Goal: Transaction & Acquisition: Book appointment/travel/reservation

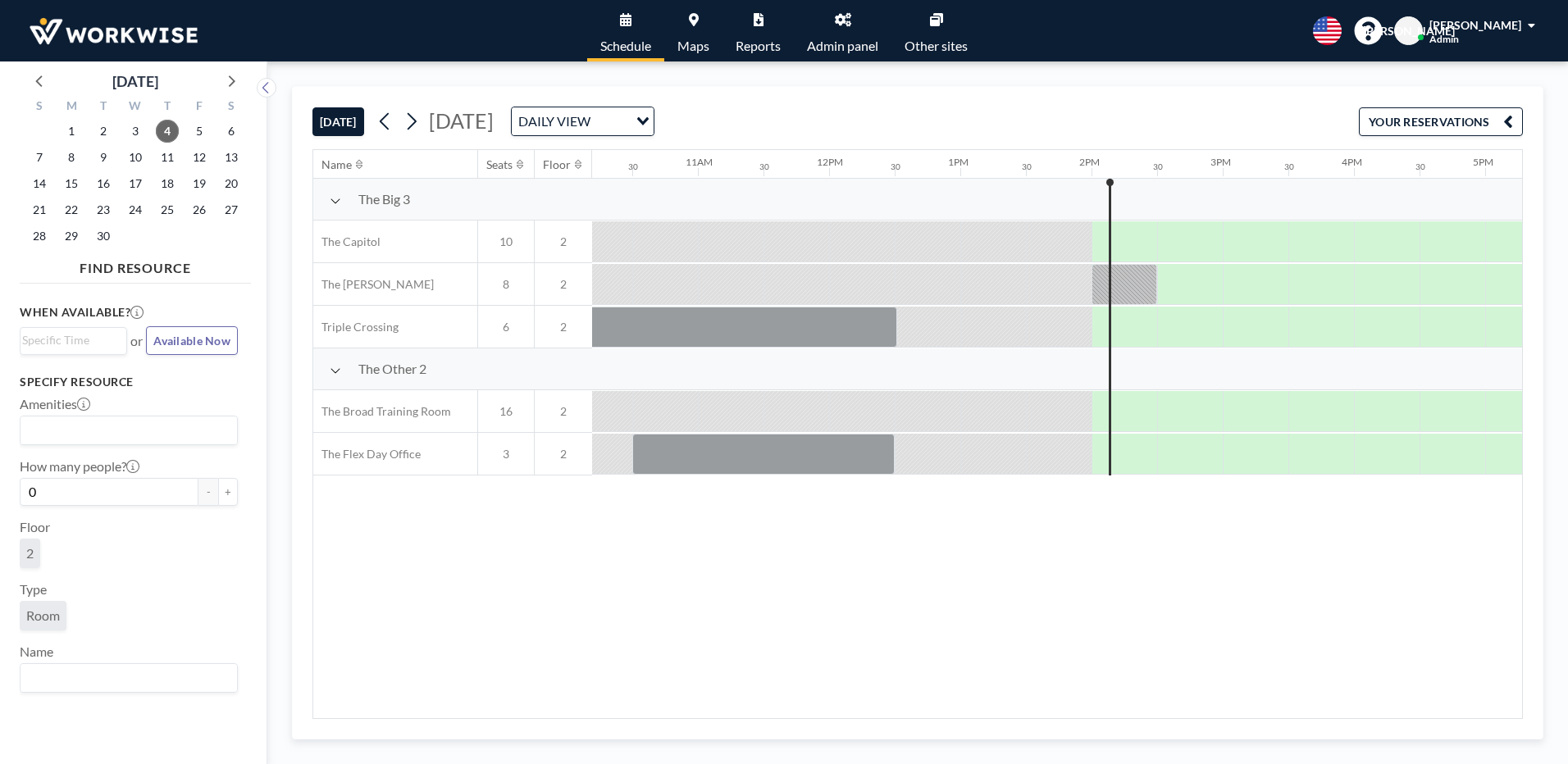
scroll to position [0, 1378]
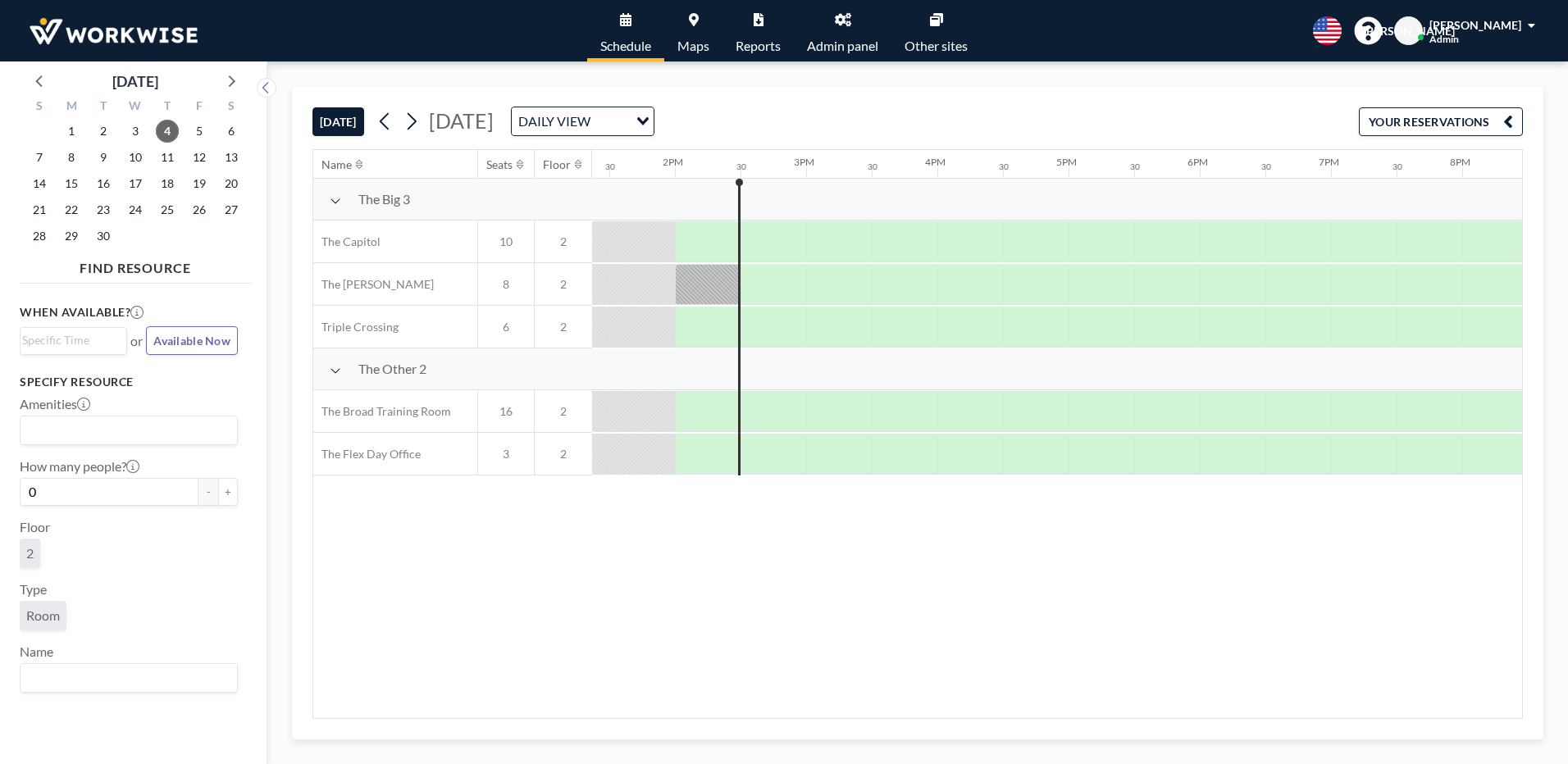
scroll to position [0, 1771]
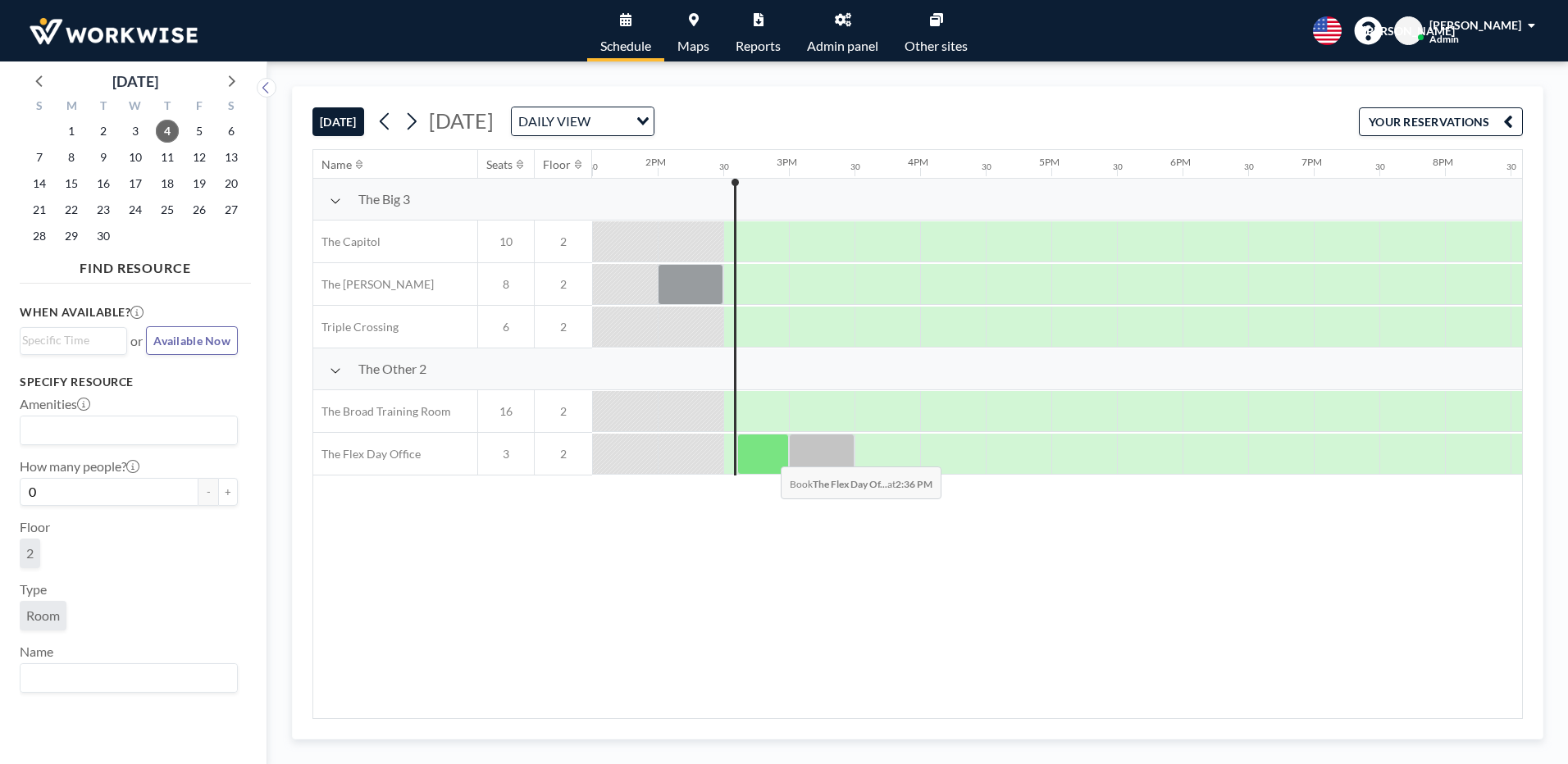
click at [768, 454] on div at bounding box center [762, 454] width 51 height 41
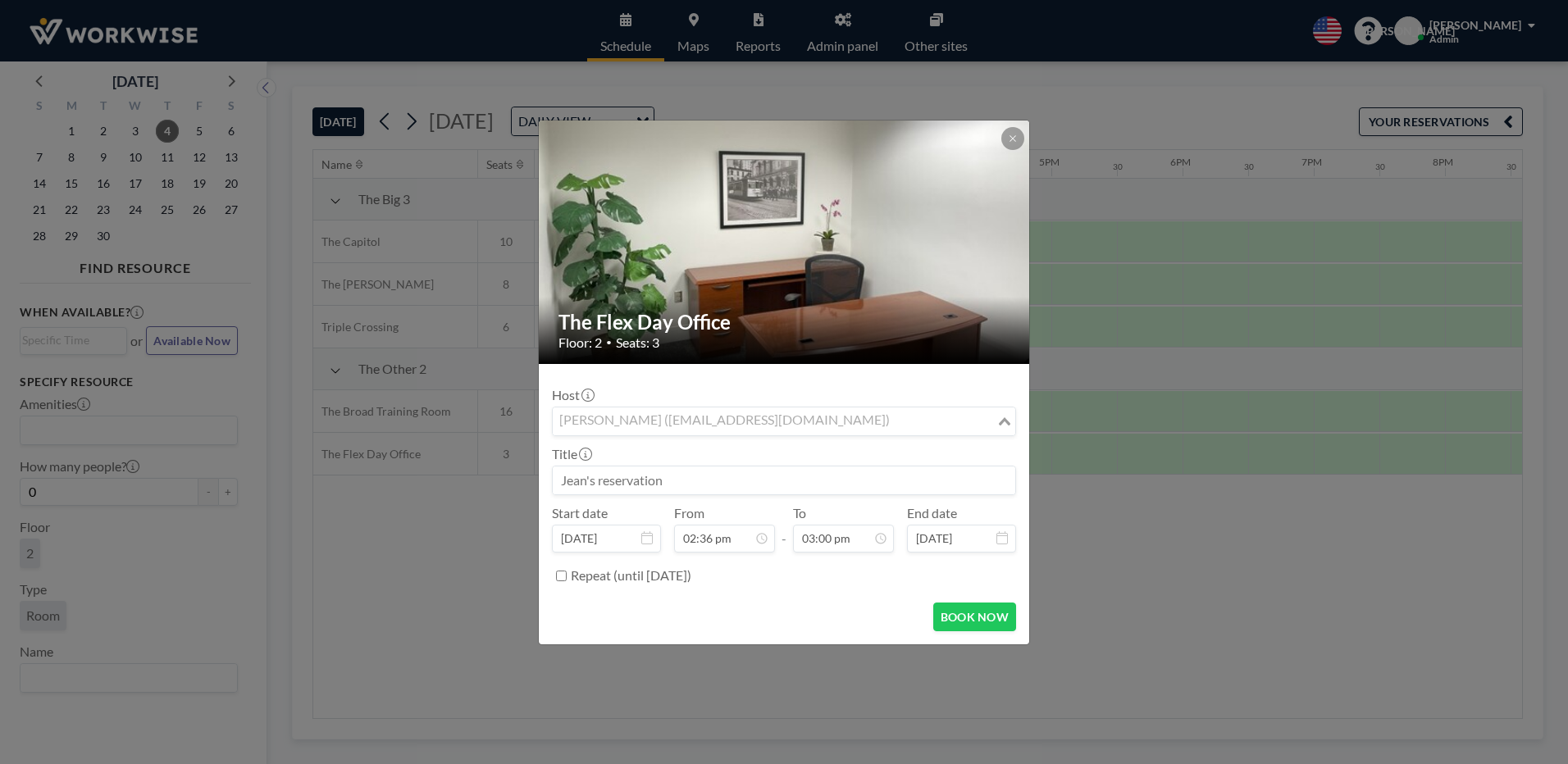
click at [1007, 424] on icon "Search for option" at bounding box center [1005, 422] width 11 height 8
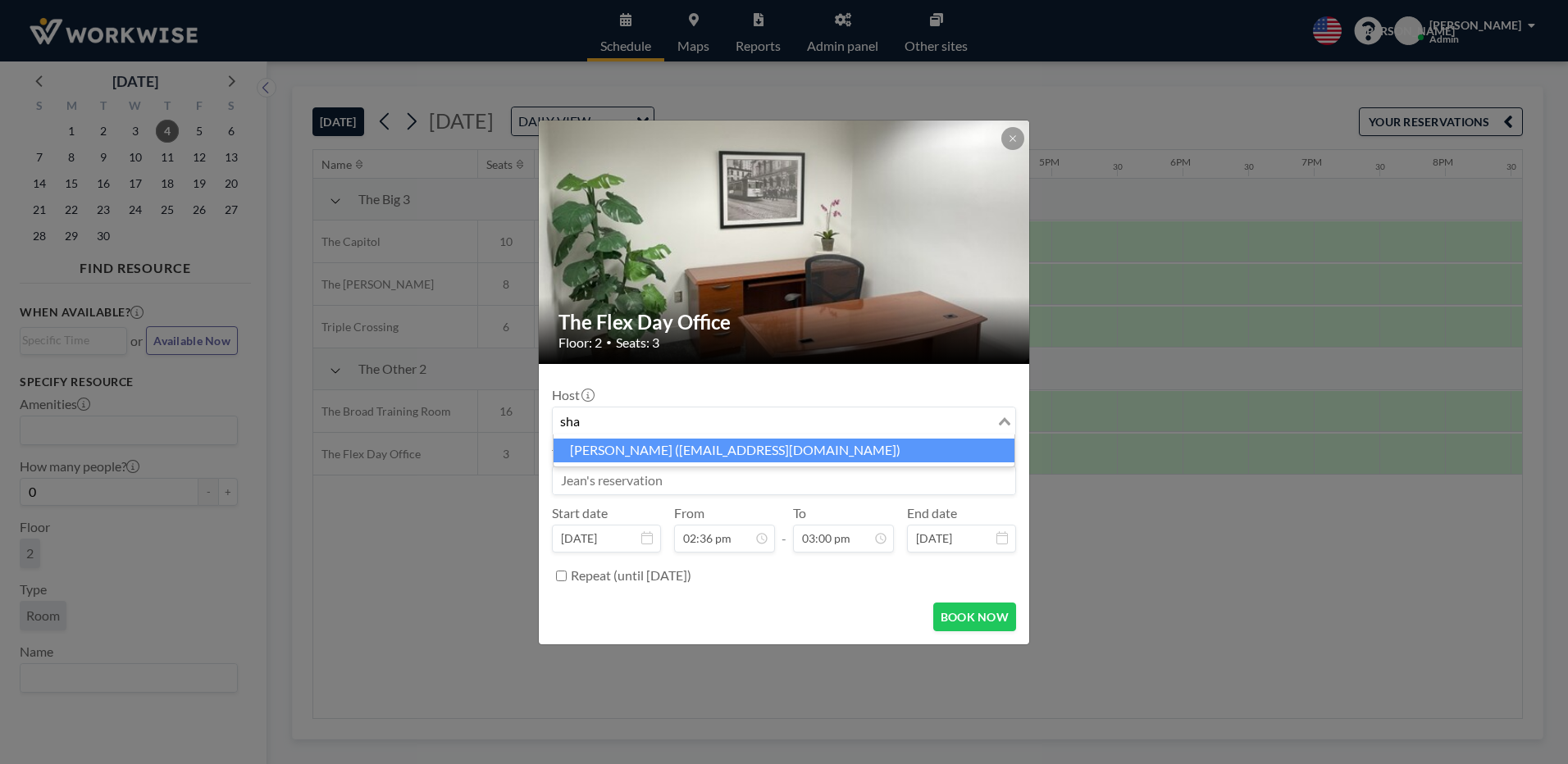
click at [634, 451] on li "Sharon LaRoe (stlaroe@verizon.net)" at bounding box center [784, 450] width 461 height 23
type input "sha"
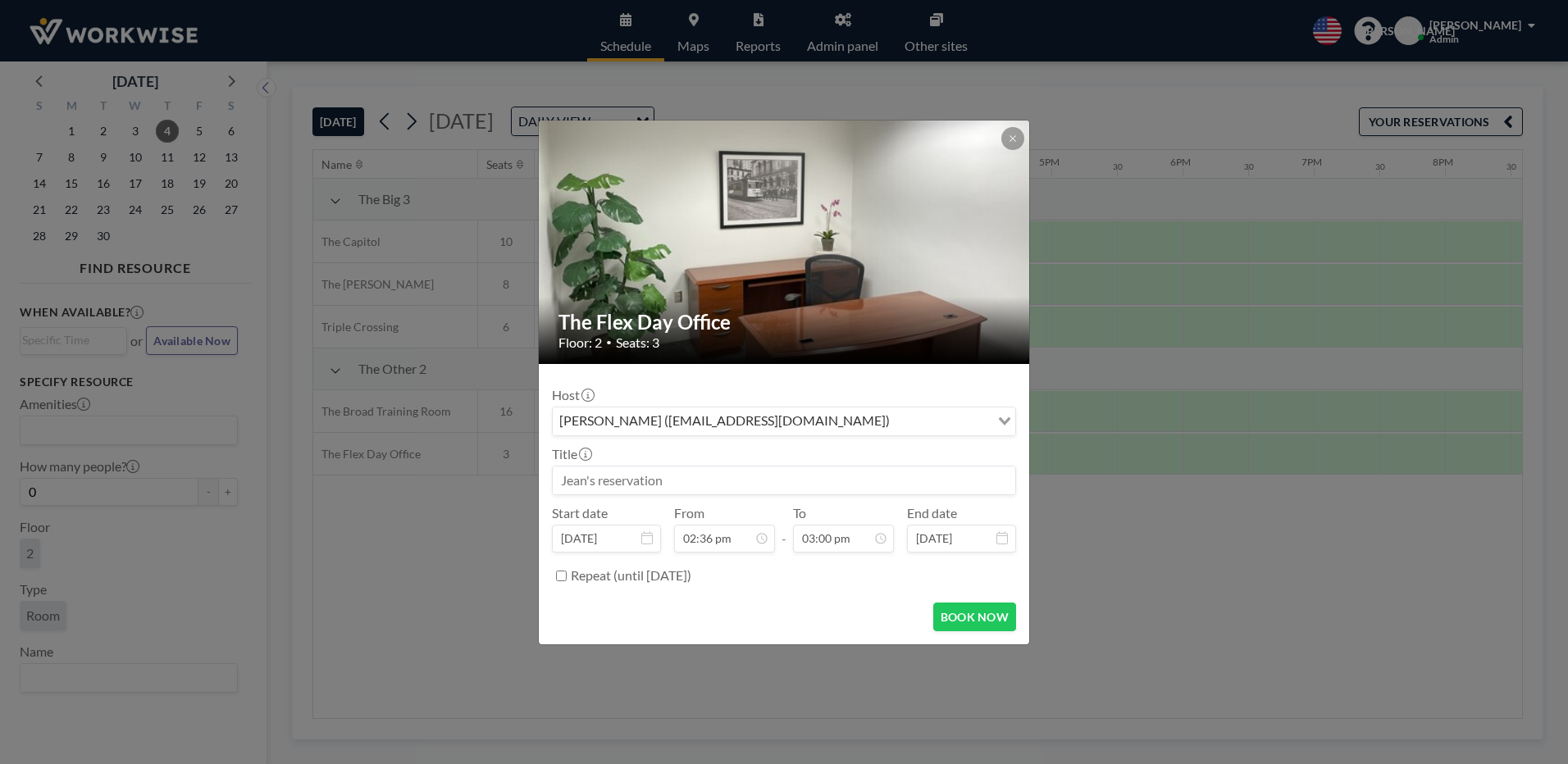
click at [619, 485] on input at bounding box center [784, 480] width 463 height 28
type input "s"
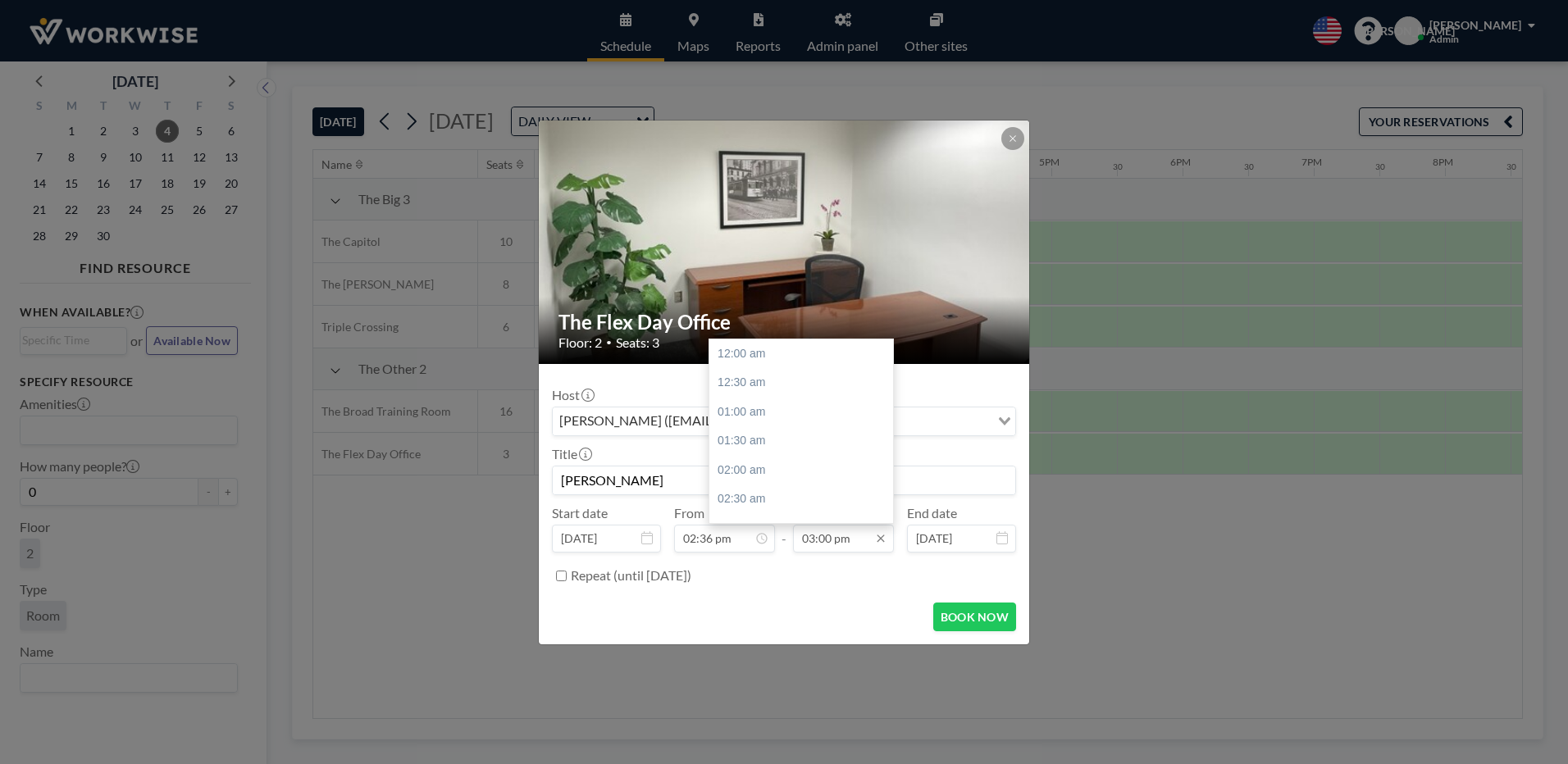
scroll to position [876, 0]
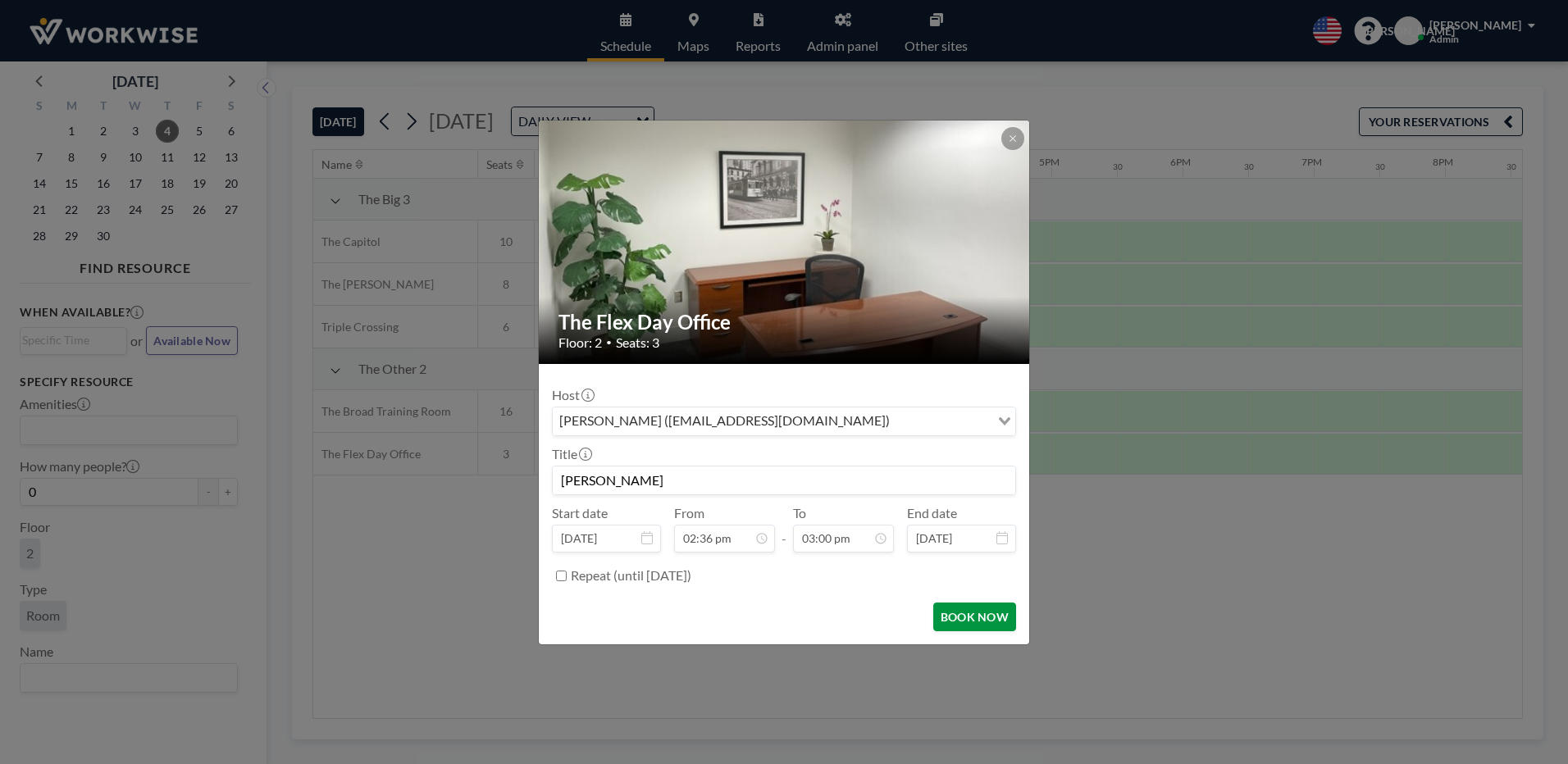
type input "Sharon Laroe"
click at [948, 617] on button "BOOK NOW" at bounding box center [975, 617] width 83 height 29
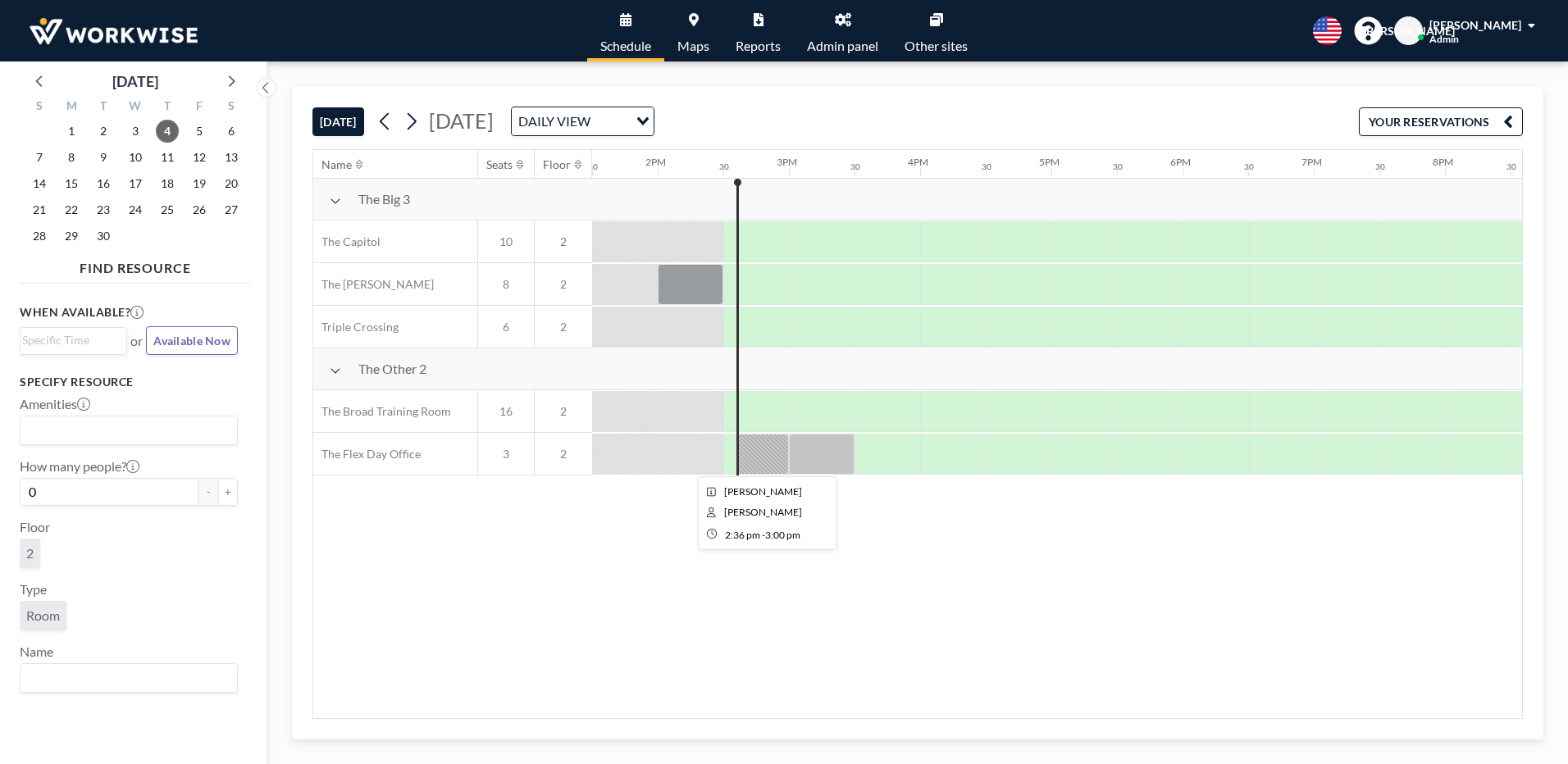
click at [775, 461] on div at bounding box center [763, 454] width 52 height 41
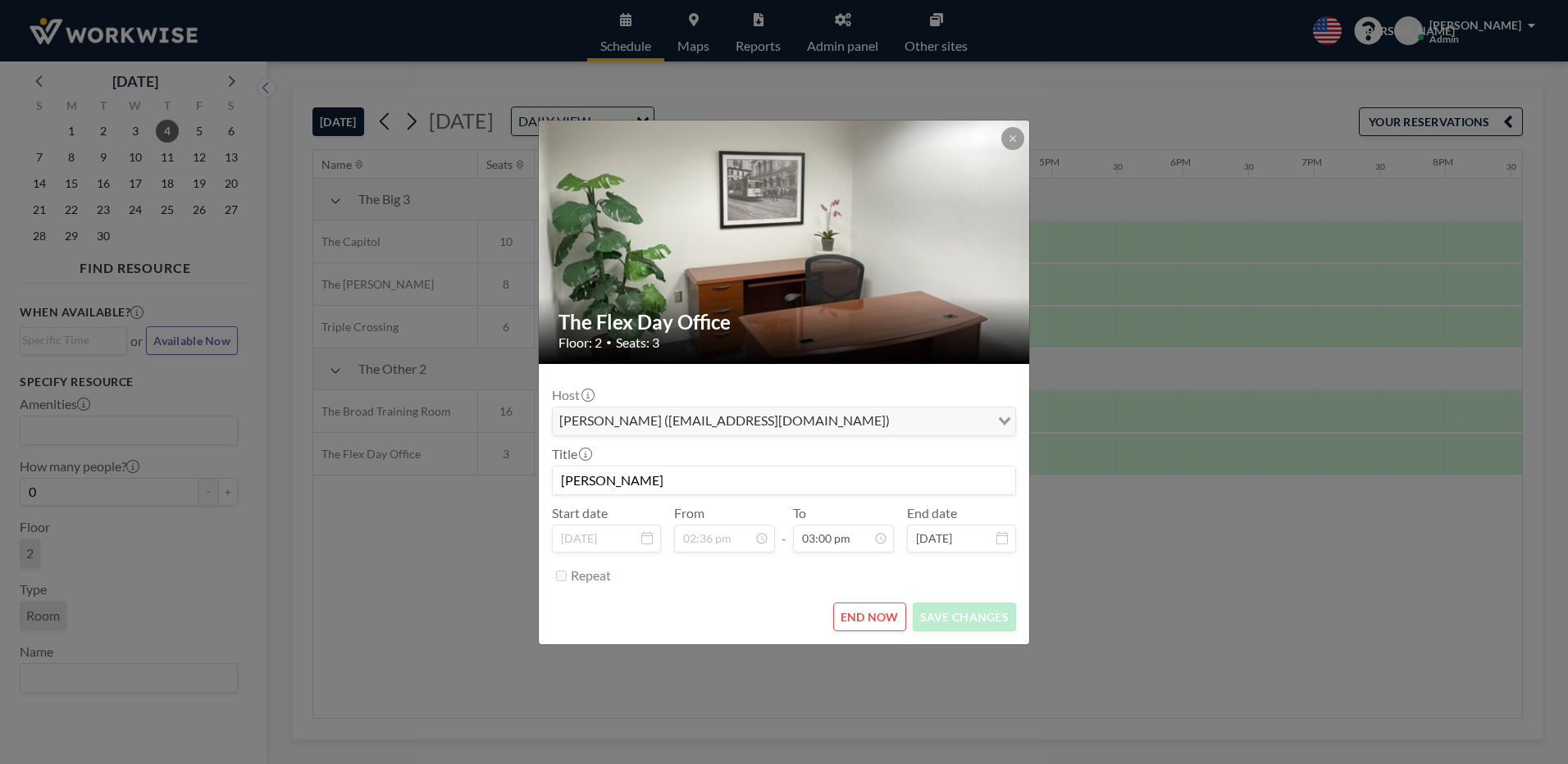
click at [775, 461] on div "Title Sharon Laroe" at bounding box center [784, 470] width 465 height 49
click at [896, 614] on button "END NOW" at bounding box center [869, 617] width 73 height 29
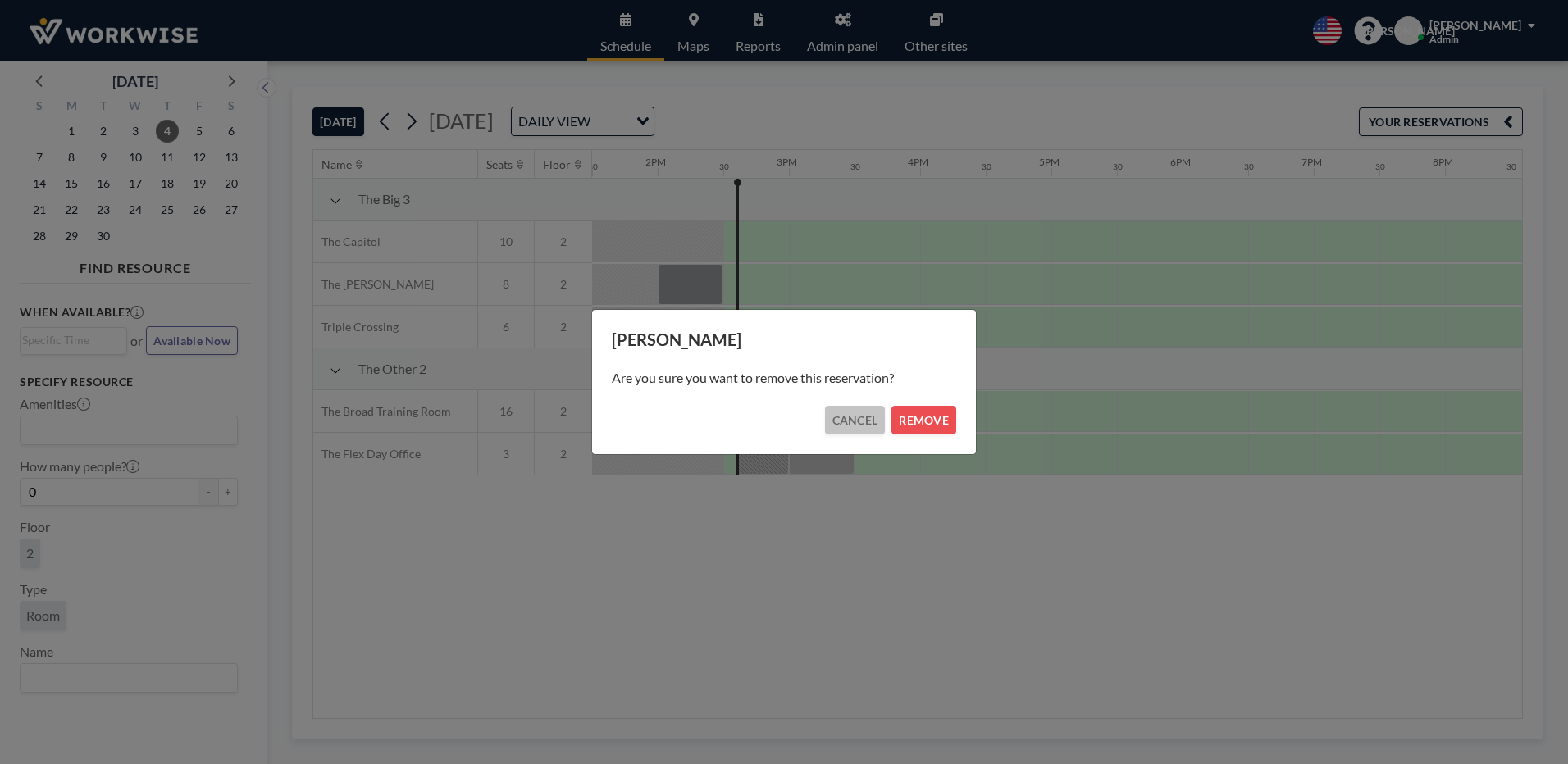
click at [843, 410] on button "CANCEL" at bounding box center [854, 420] width 61 height 29
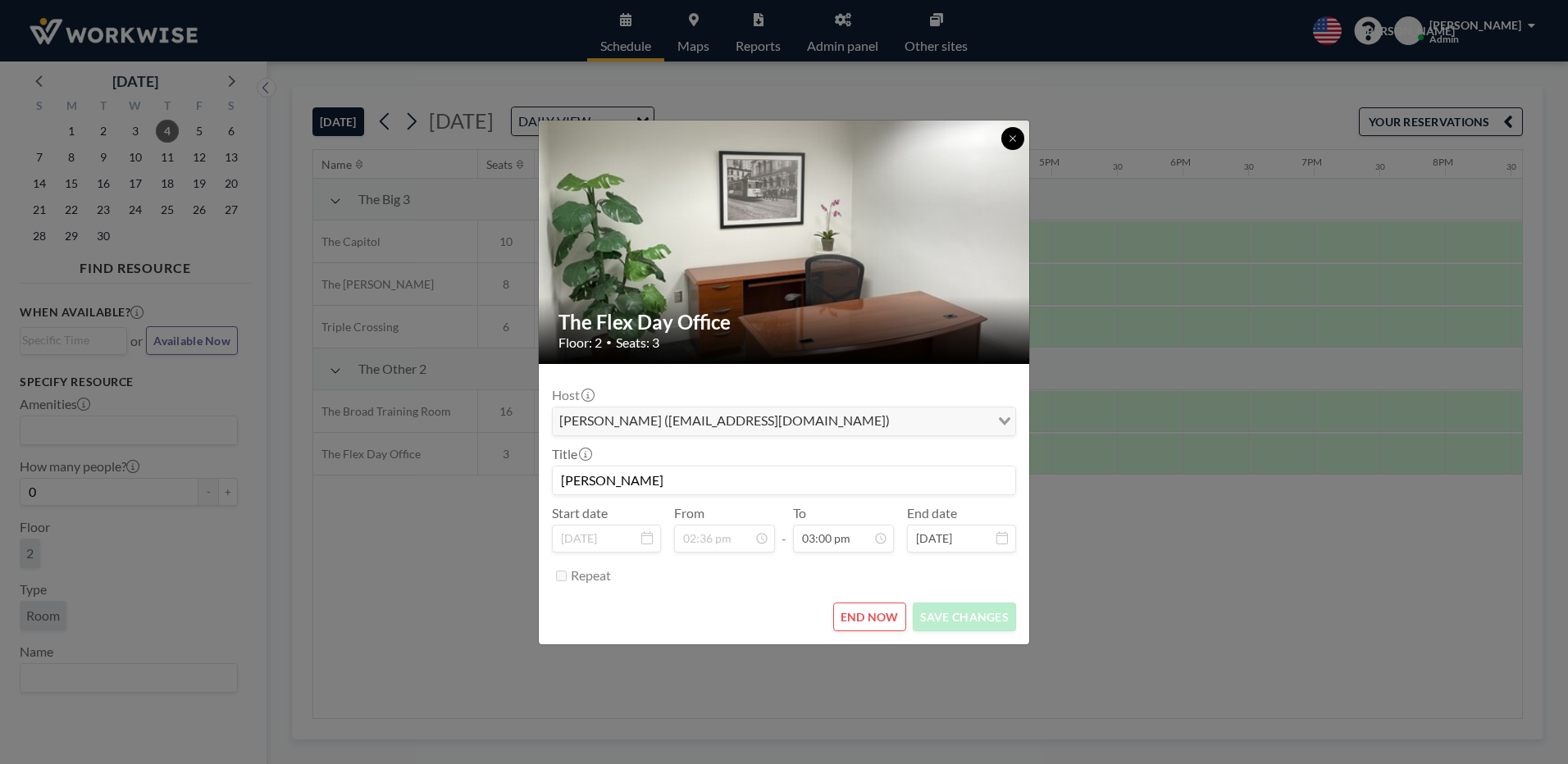
click at [1008, 132] on button at bounding box center [1013, 138] width 23 height 23
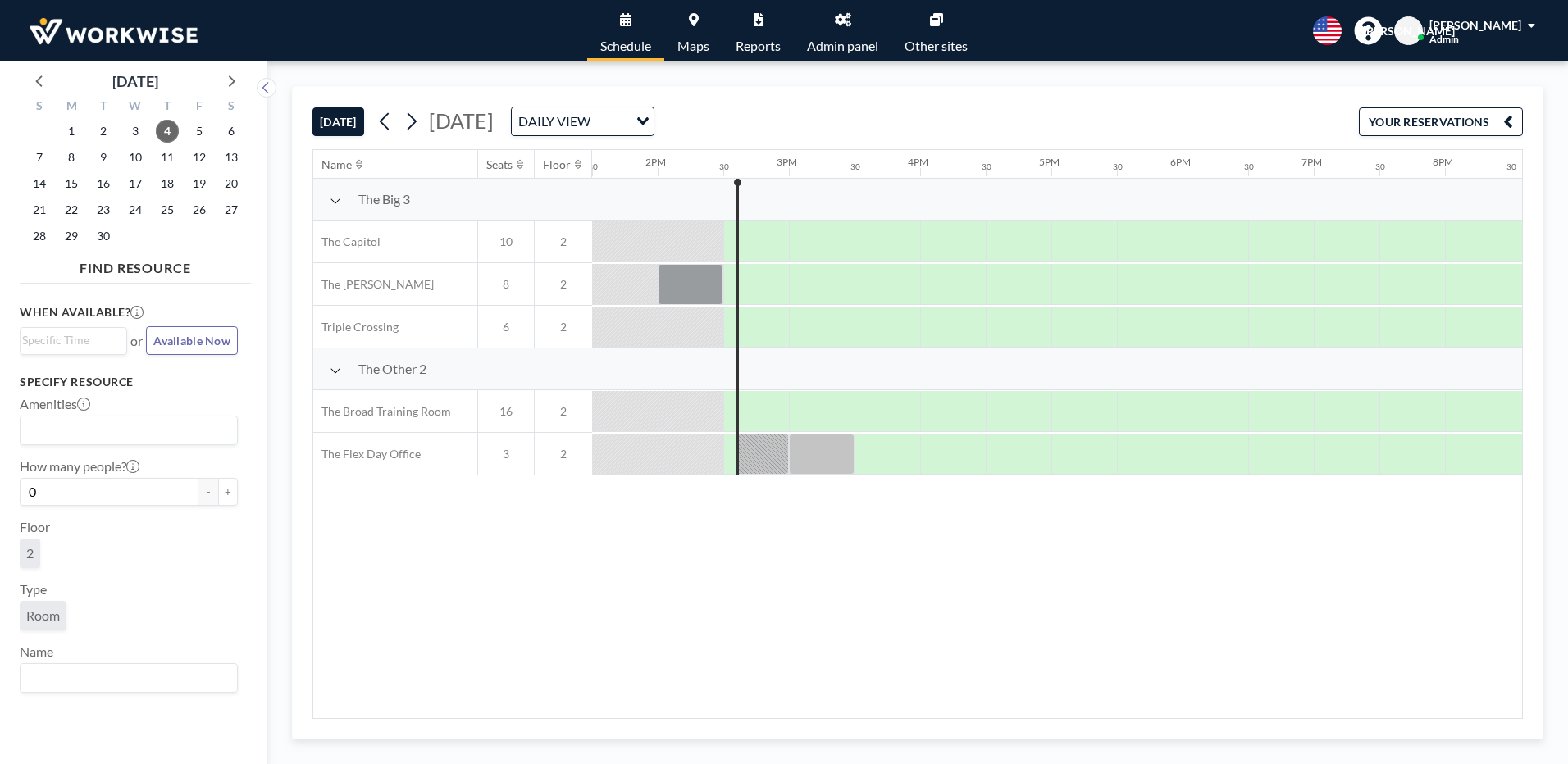
drag, startPoint x: 756, startPoint y: 448, endPoint x: 649, endPoint y: 608, distance: 192.5
click at [649, 608] on div "Name Seats Floor 12AM 30 1AM 30 2AM 30 3AM 30 4AM 30 5AM 30 6AM 30 7AM 30 8AM 3…" at bounding box center [918, 434] width 1209 height 568
click at [757, 457] on div at bounding box center [763, 454] width 52 height 41
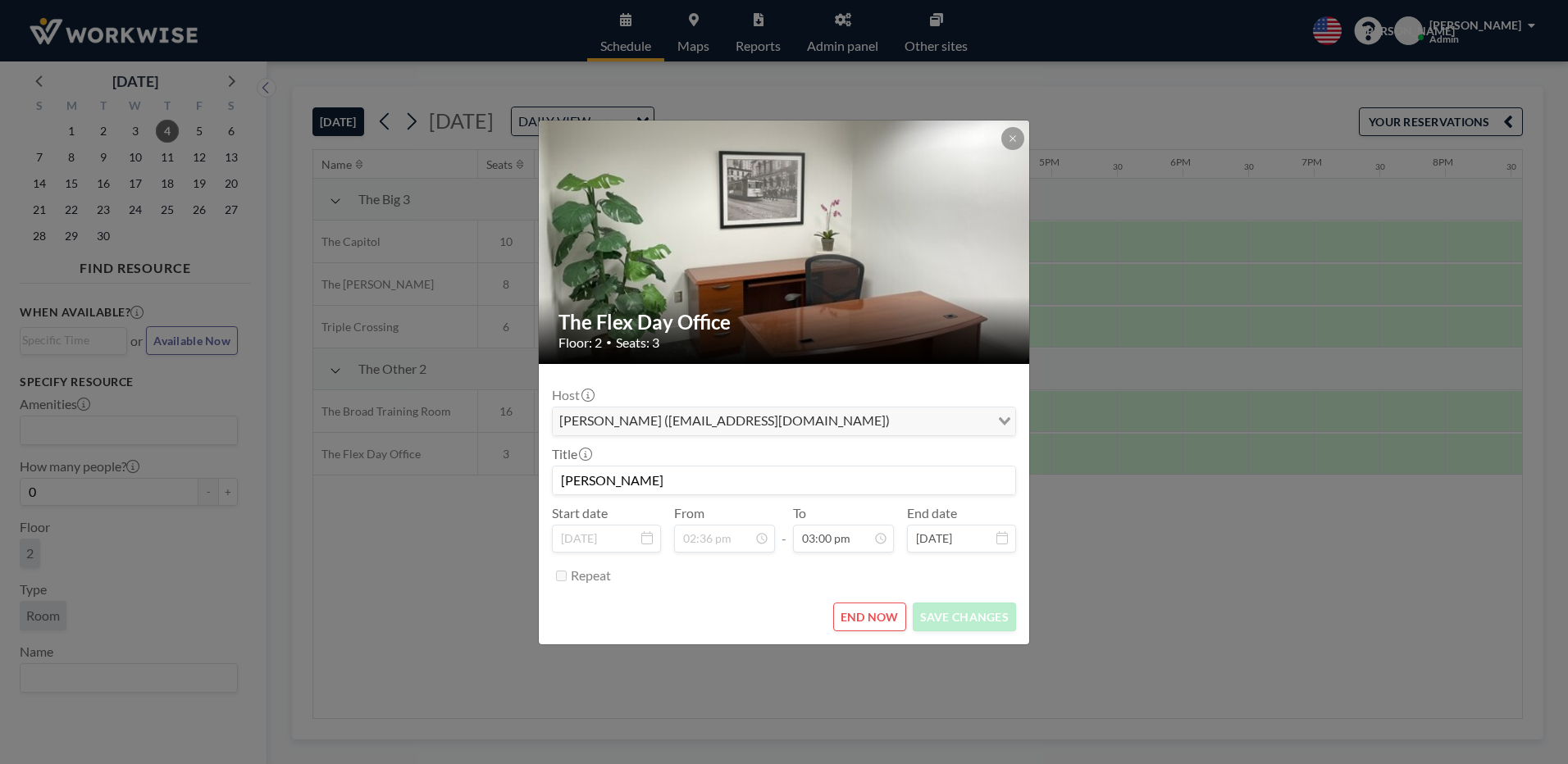
click at [849, 626] on button "END NOW" at bounding box center [869, 617] width 73 height 29
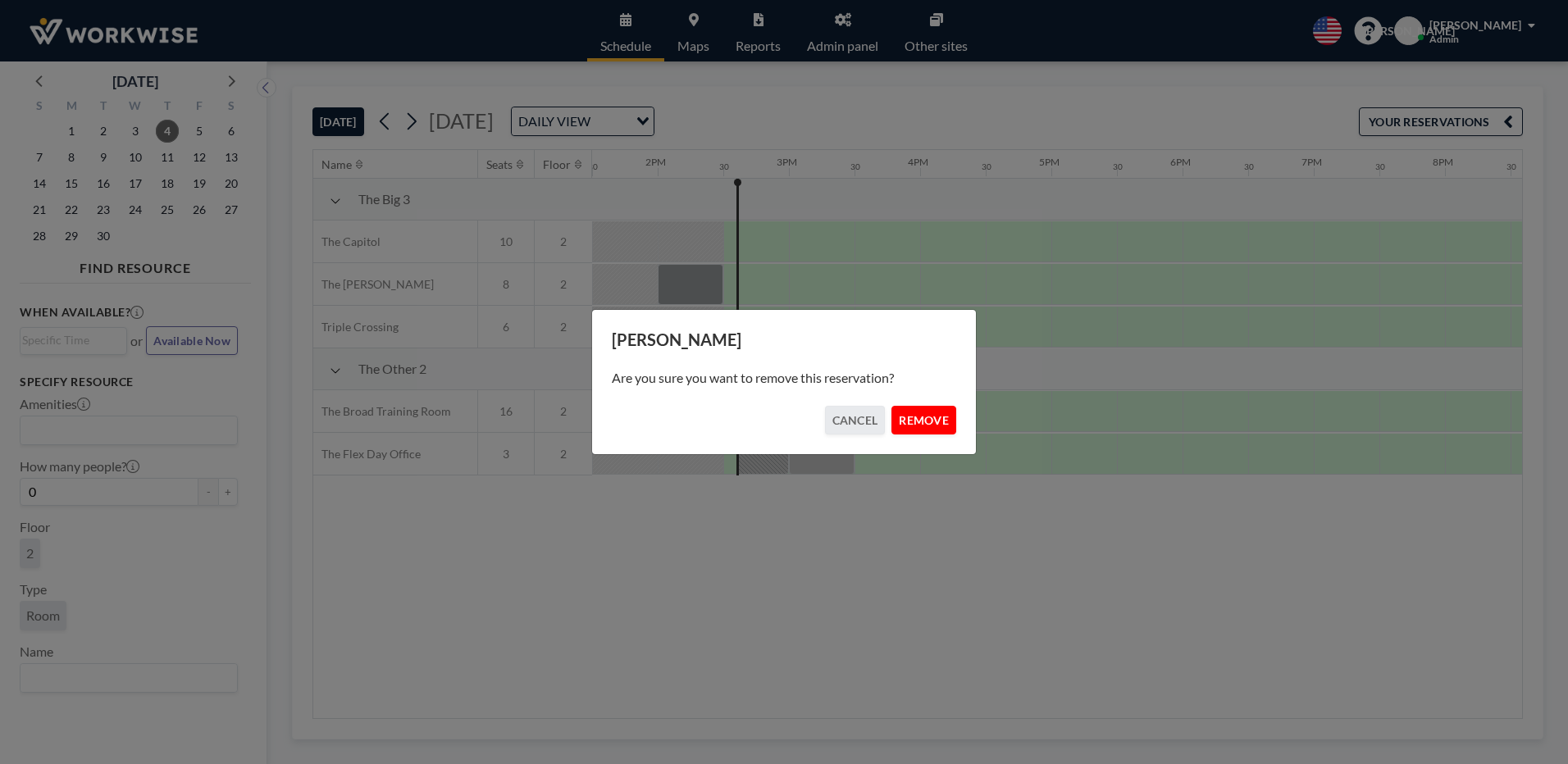
click at [928, 428] on button "REMOVE" at bounding box center [923, 420] width 64 height 29
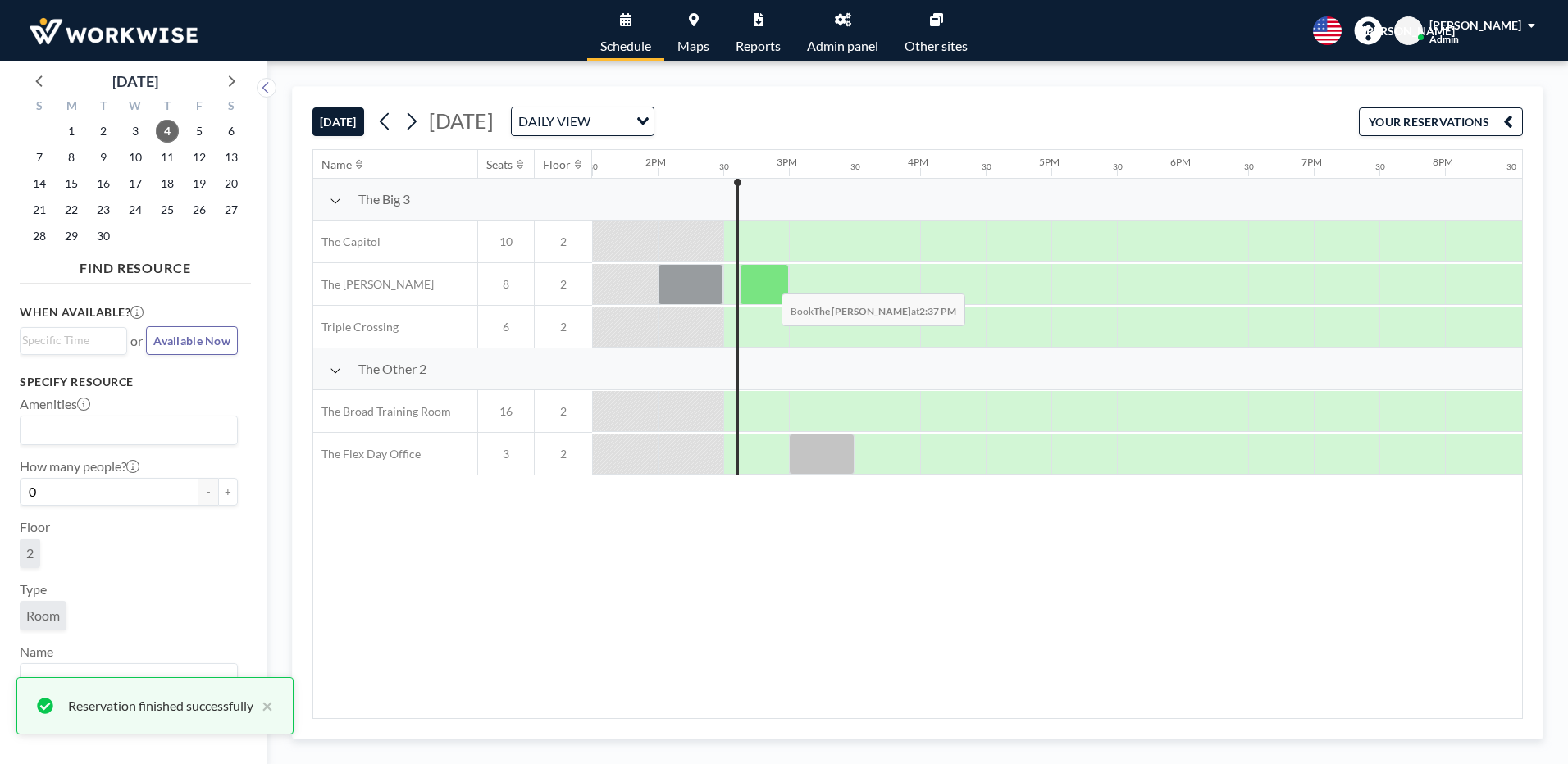
click at [769, 282] on div at bounding box center [764, 285] width 49 height 41
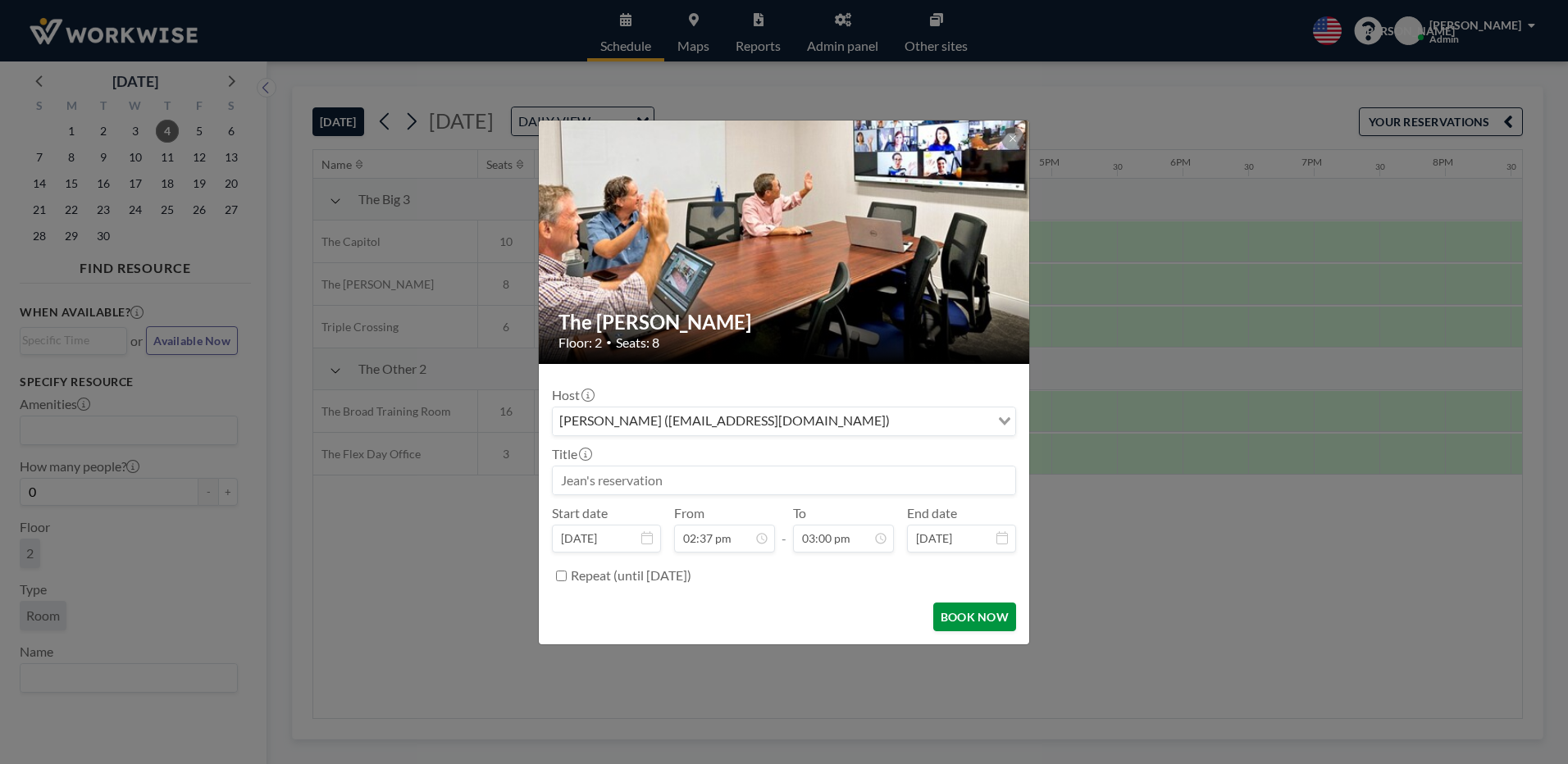
click at [953, 615] on button "BOOK NOW" at bounding box center [975, 617] width 83 height 29
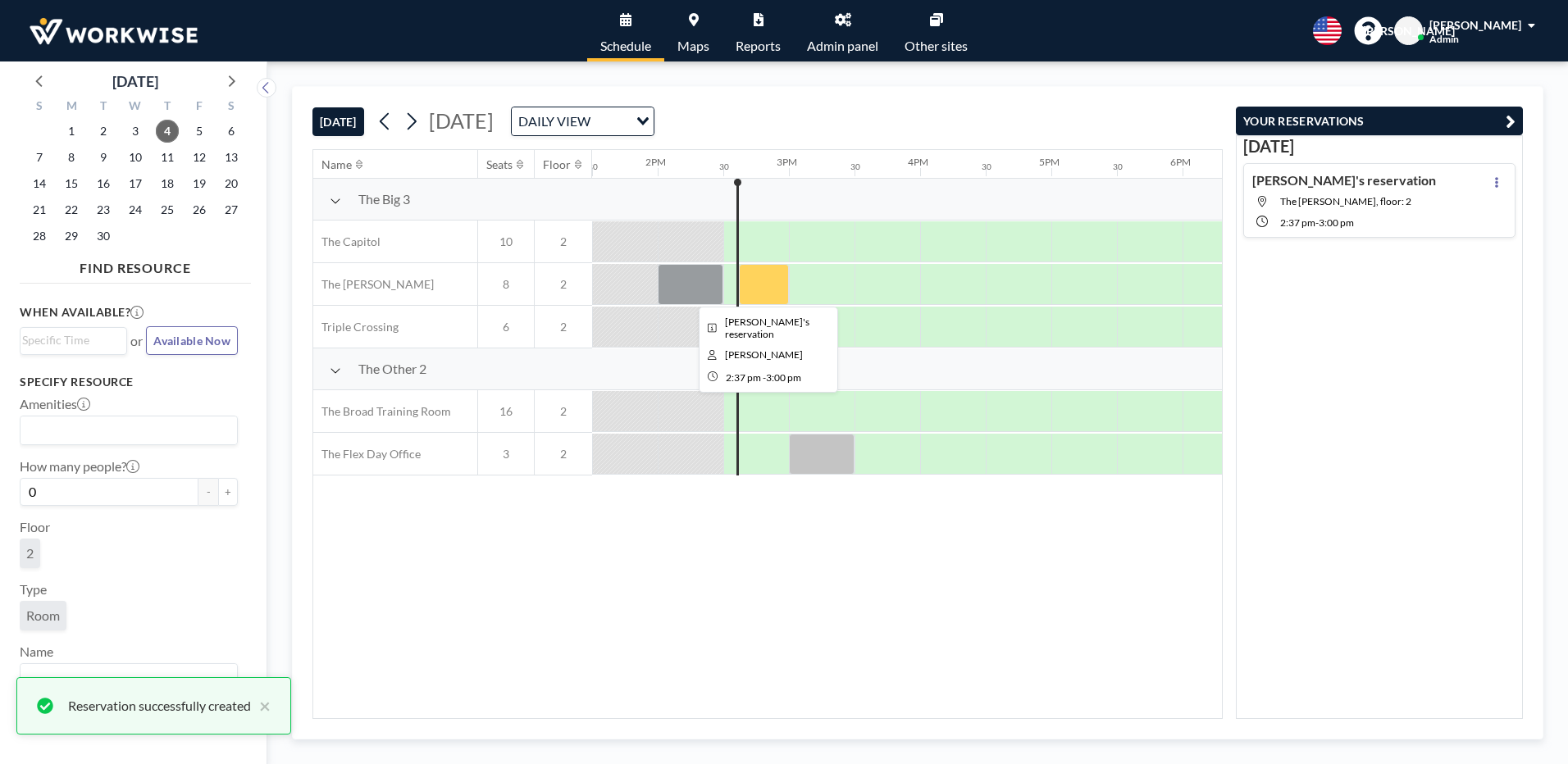
click at [760, 287] on div at bounding box center [764, 285] width 50 height 41
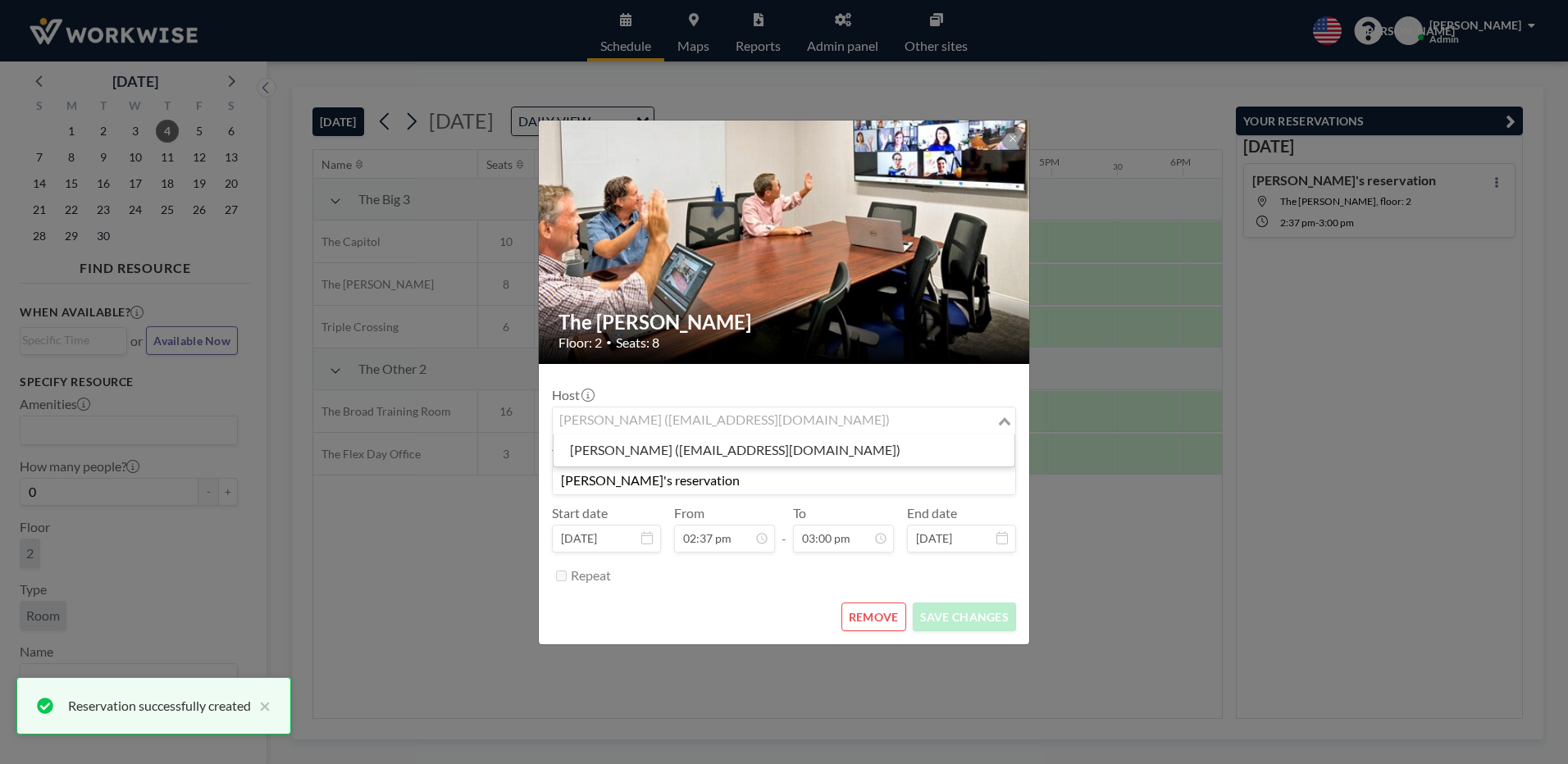
click at [652, 415] on div "Jean Ariante (receptionist@workwiseoffice.com)" at bounding box center [775, 420] width 444 height 24
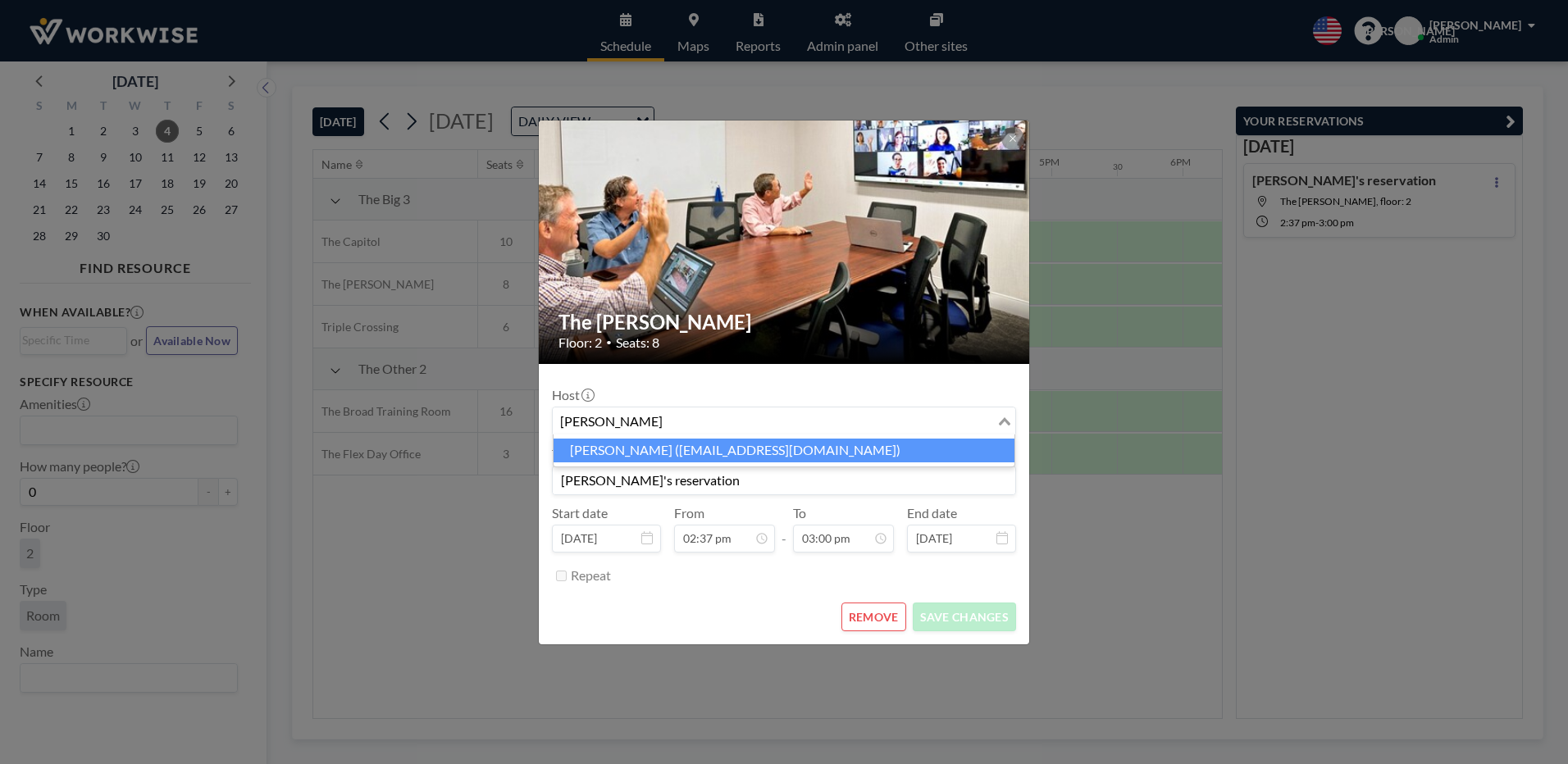
click at [682, 443] on li "Sharon LaRoe (stlaroe@verizon.net)" at bounding box center [784, 450] width 461 height 23
type input "sharon"
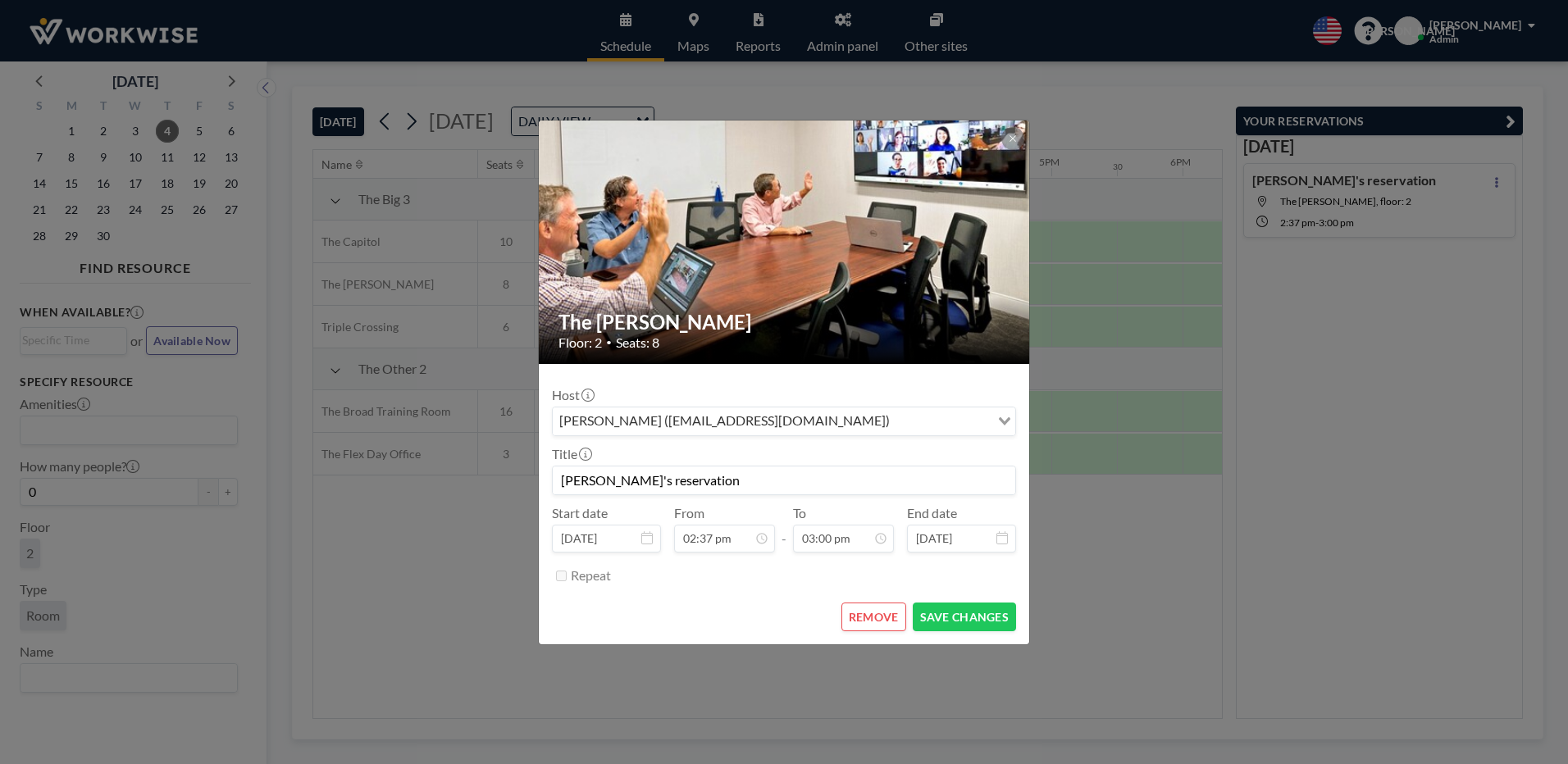
click at [623, 487] on input "Jean's reservation" at bounding box center [784, 480] width 463 height 28
click at [672, 485] on input "Jean's reservation" at bounding box center [784, 480] width 463 height 28
type input "J"
type input "Sharon Laroe"
click at [934, 624] on button "SAVE CHANGES" at bounding box center [964, 617] width 104 height 29
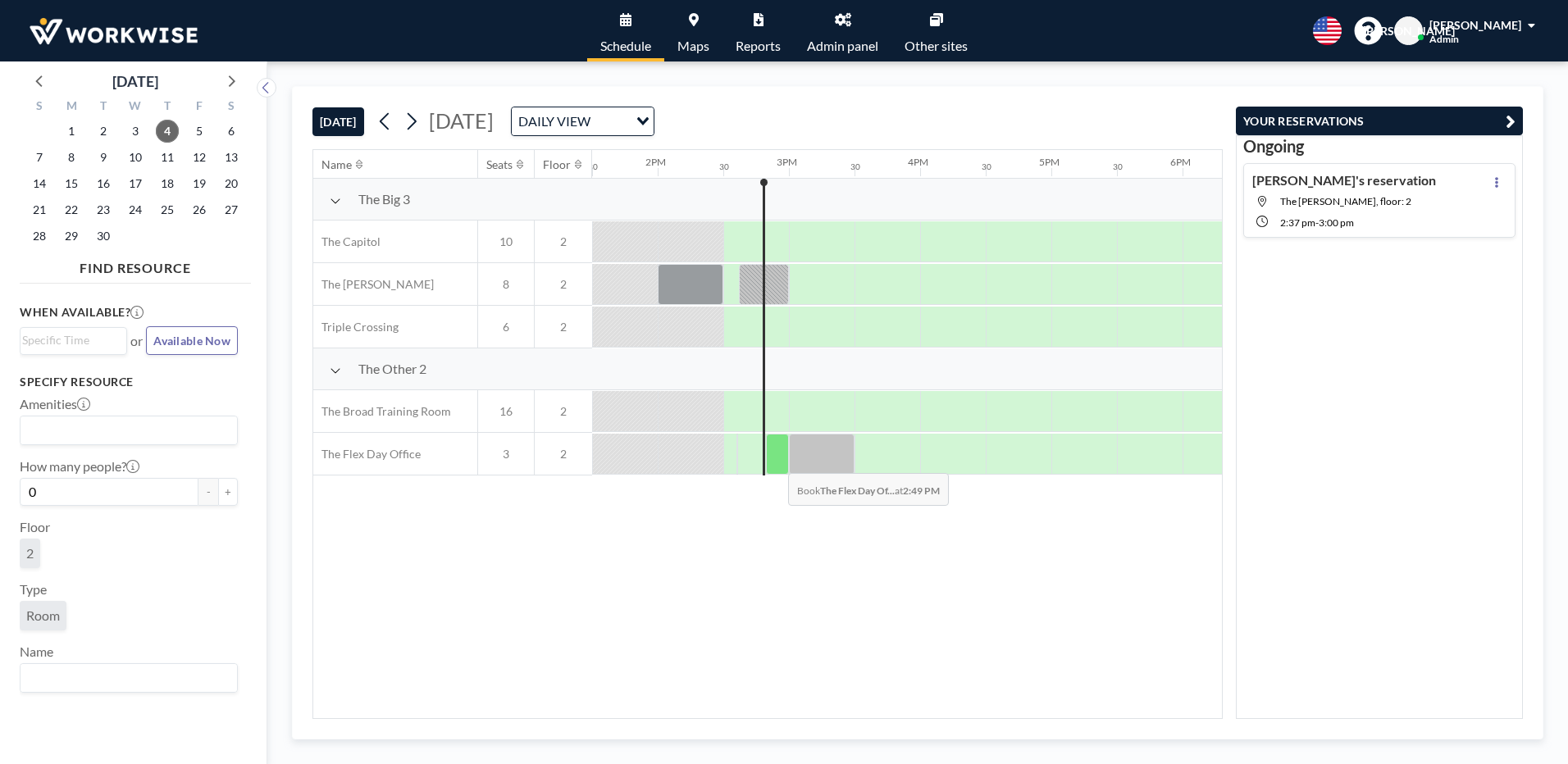
click at [775, 461] on div at bounding box center [777, 454] width 23 height 41
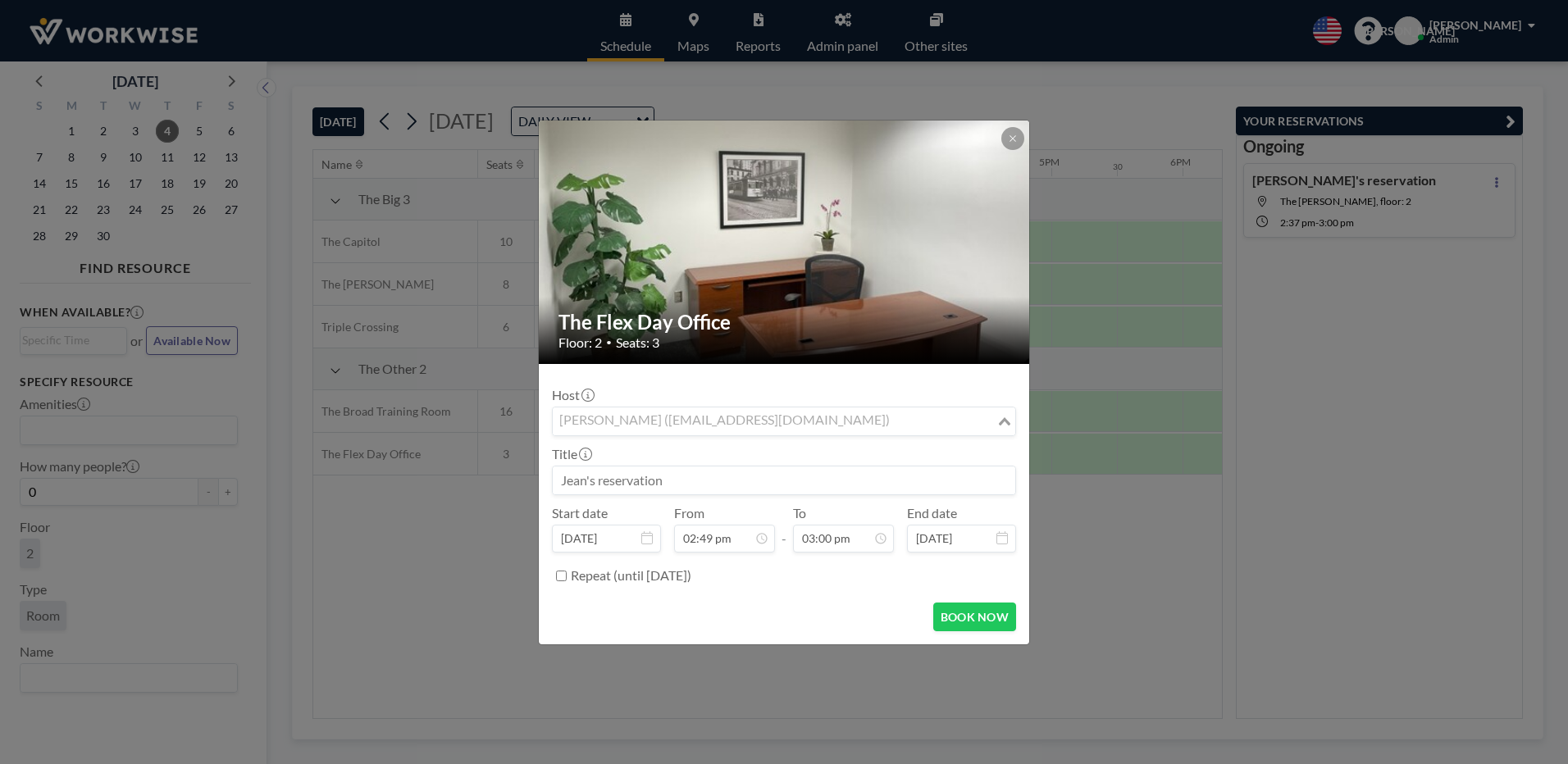
click at [1008, 420] on icon "Search for option" at bounding box center [1005, 422] width 11 height 8
type input "w"
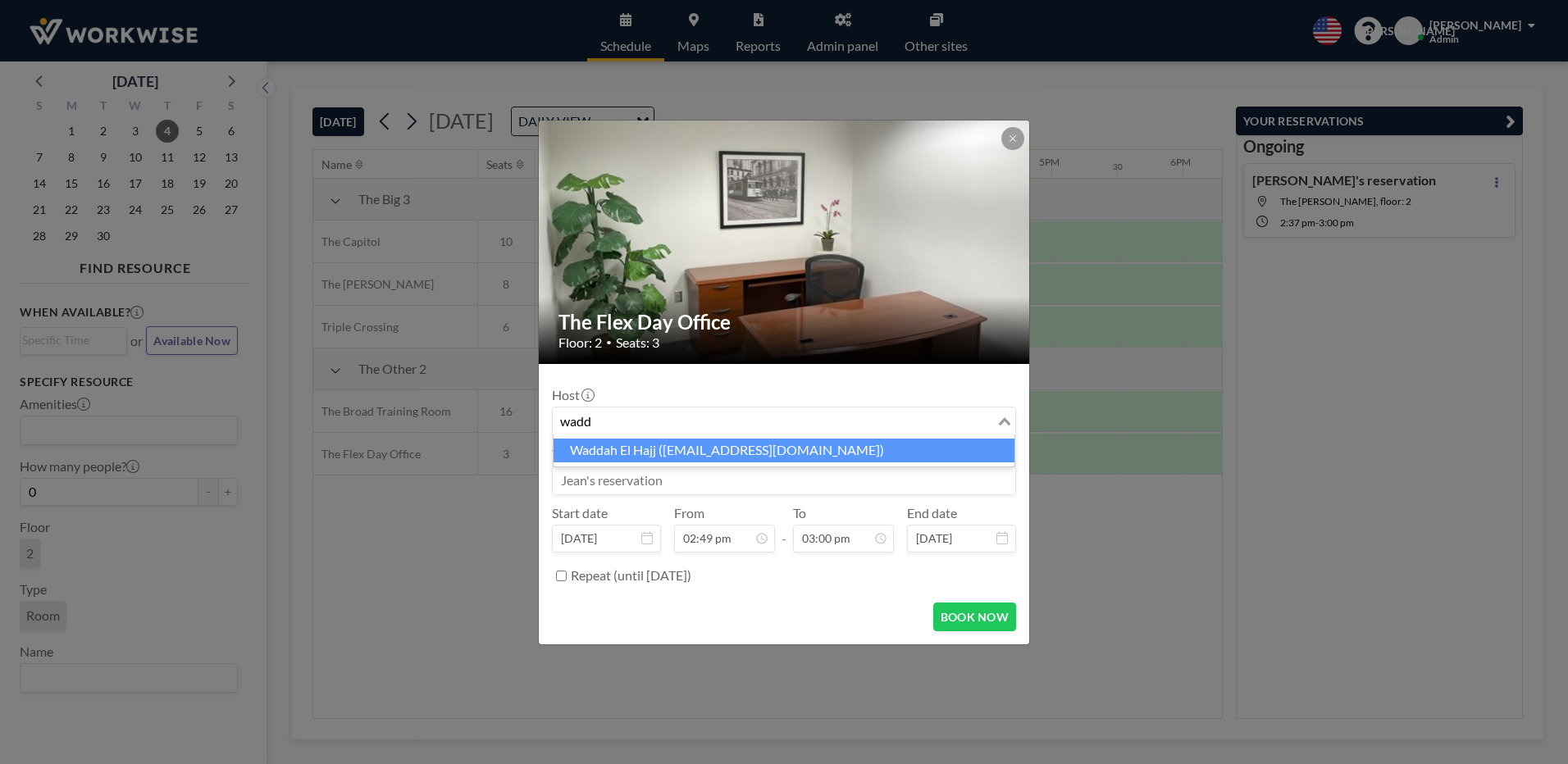
click at [601, 450] on li "Waddah El Hajj (waddah_hajj@hotmail.com)" at bounding box center [784, 450] width 461 height 23
type input "wadd"
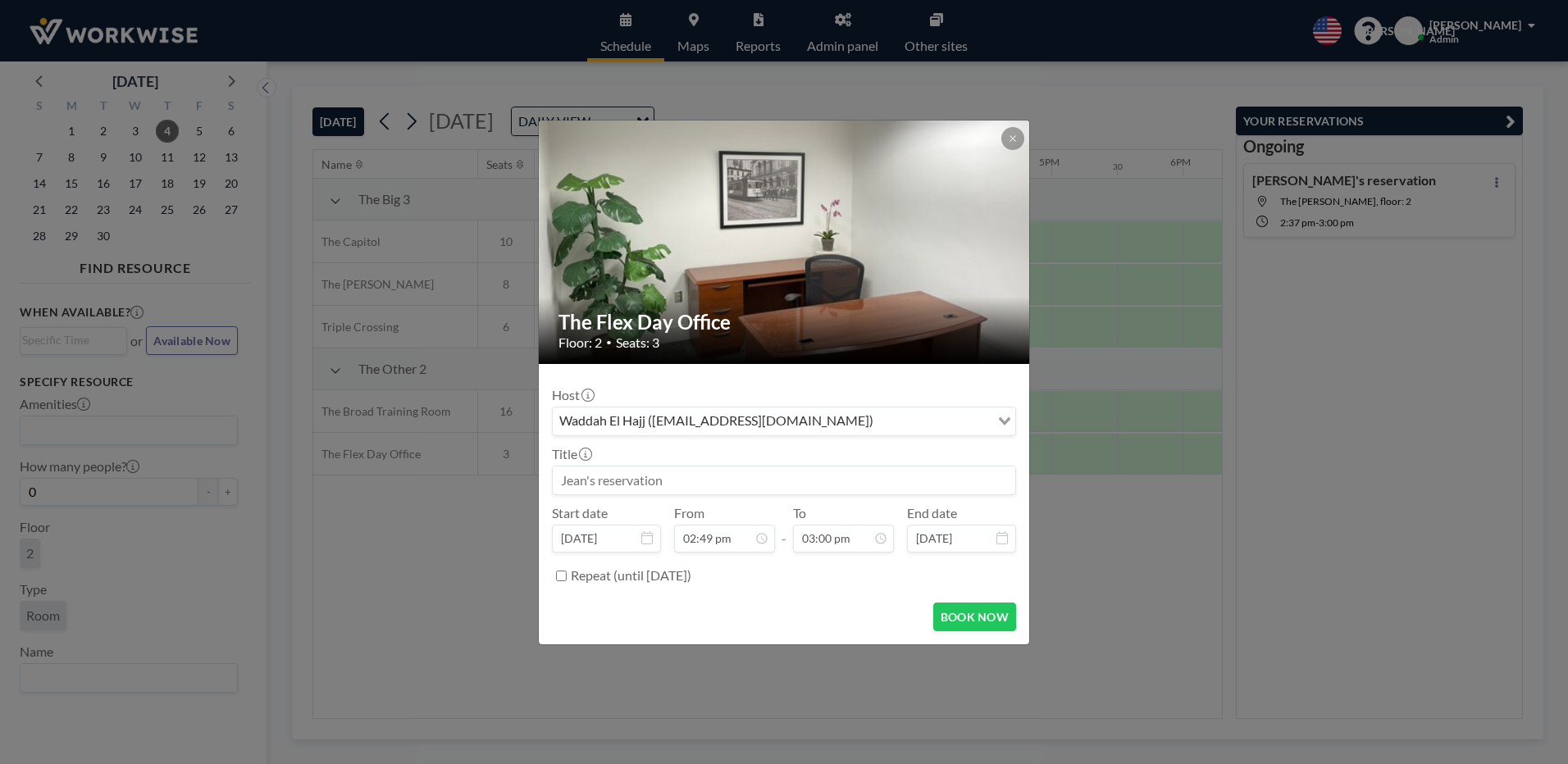
click at [669, 480] on input at bounding box center [784, 480] width 463 height 28
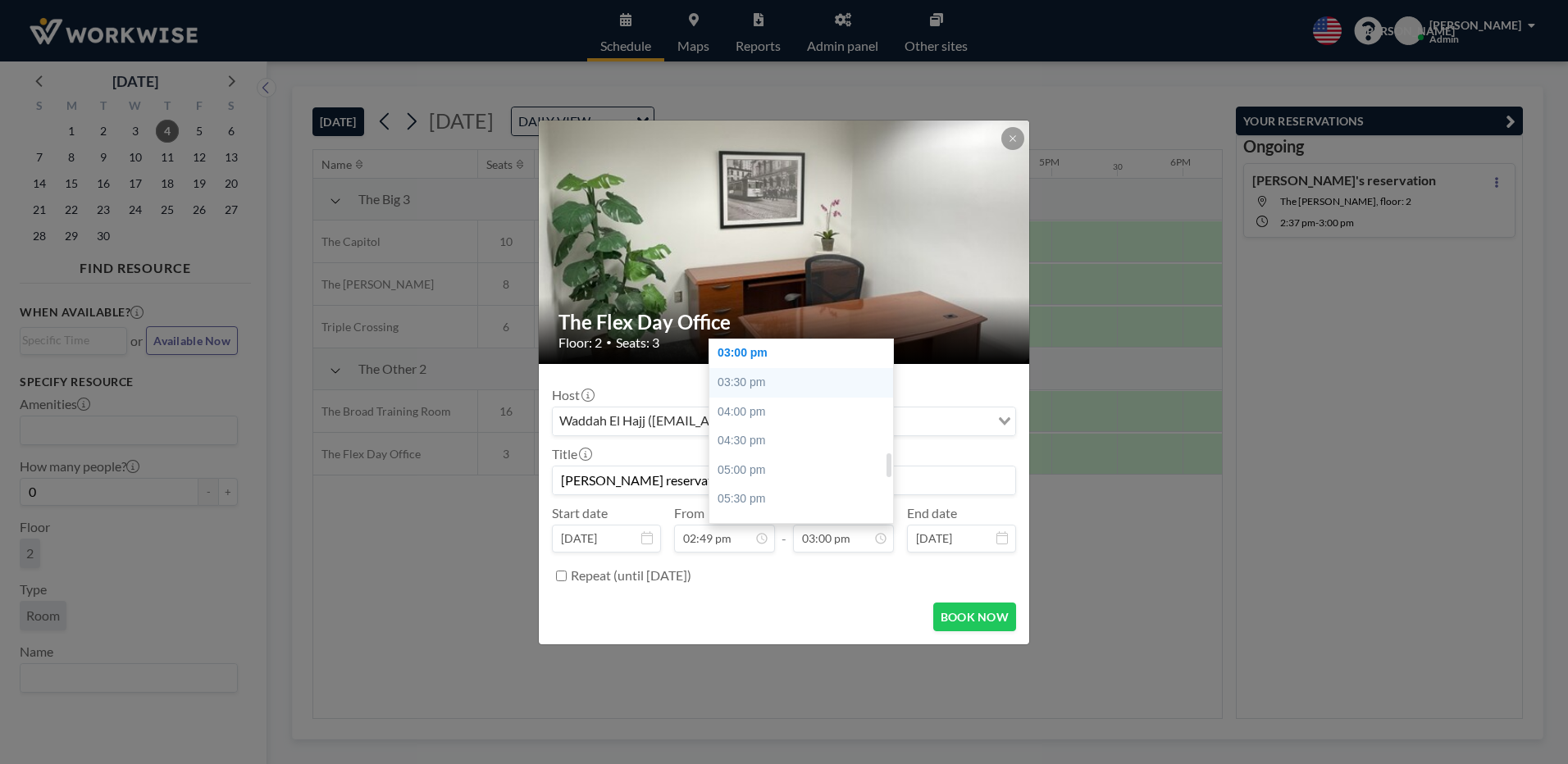
type input "Woody's reservation"
click at [734, 382] on div "03:30 pm" at bounding box center [806, 383] width 192 height 30
type input "03:30 pm"
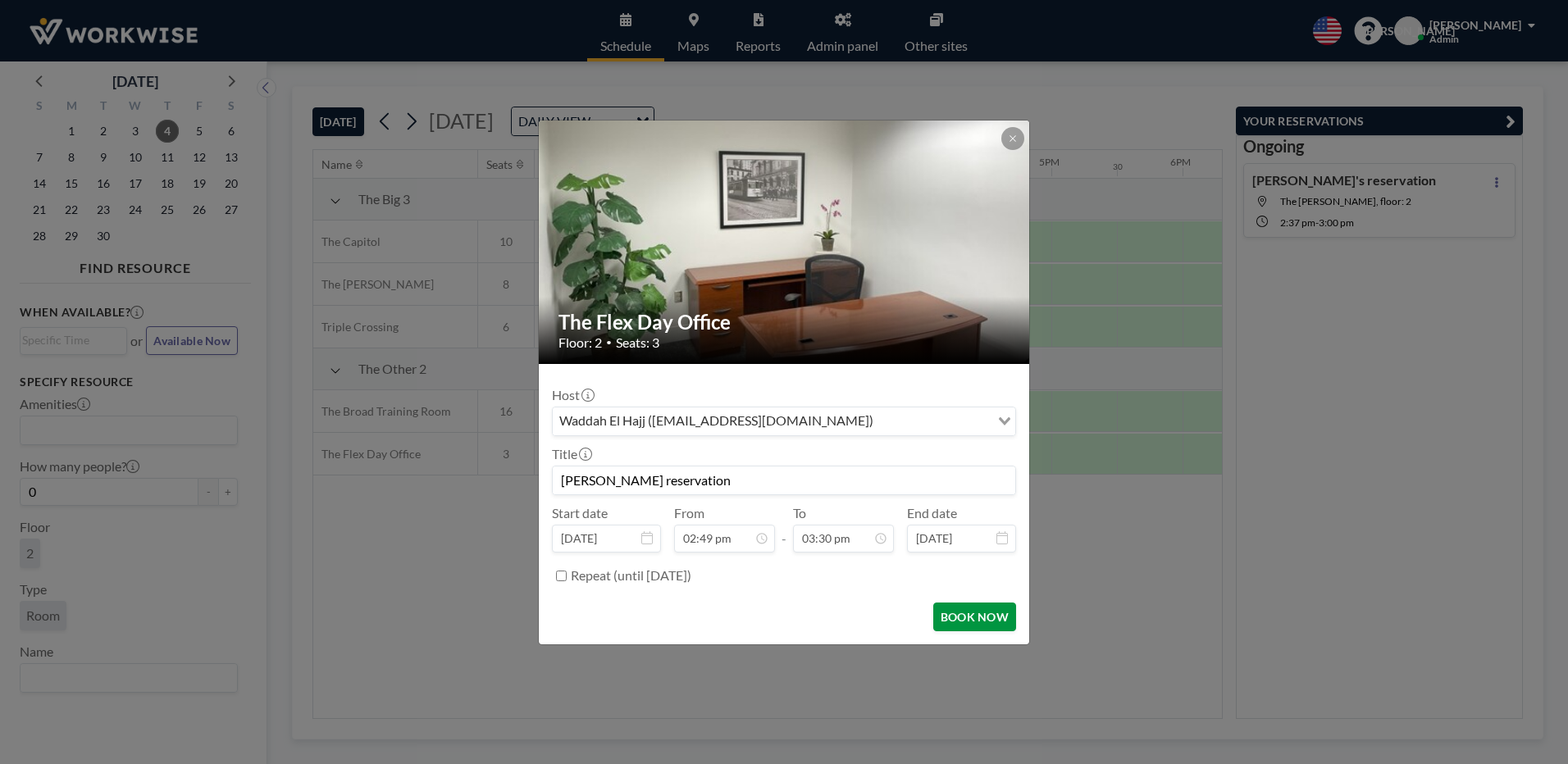
click at [968, 619] on button "BOOK NOW" at bounding box center [975, 617] width 83 height 29
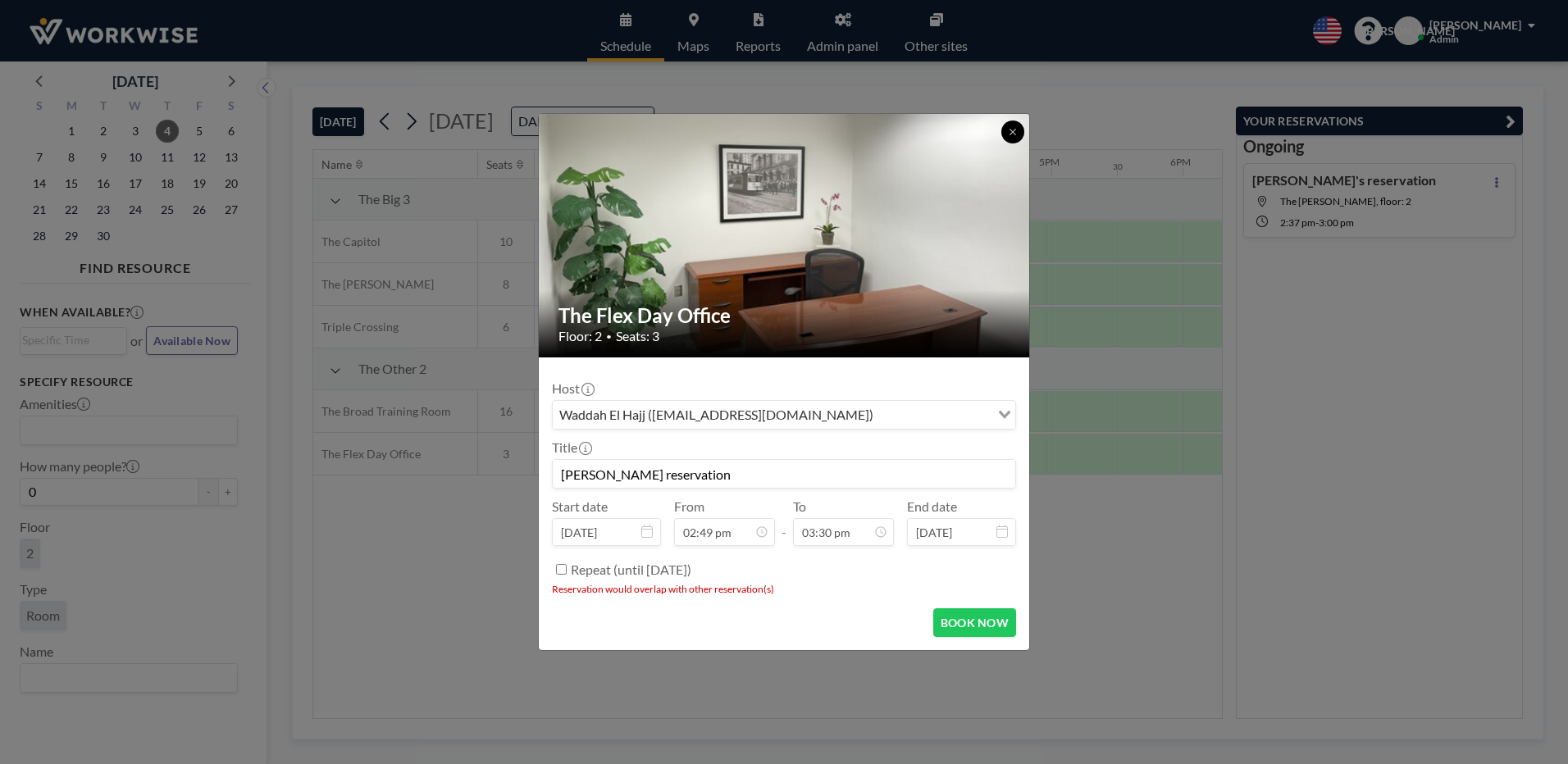
click at [1008, 130] on icon at bounding box center [1013, 132] width 10 height 10
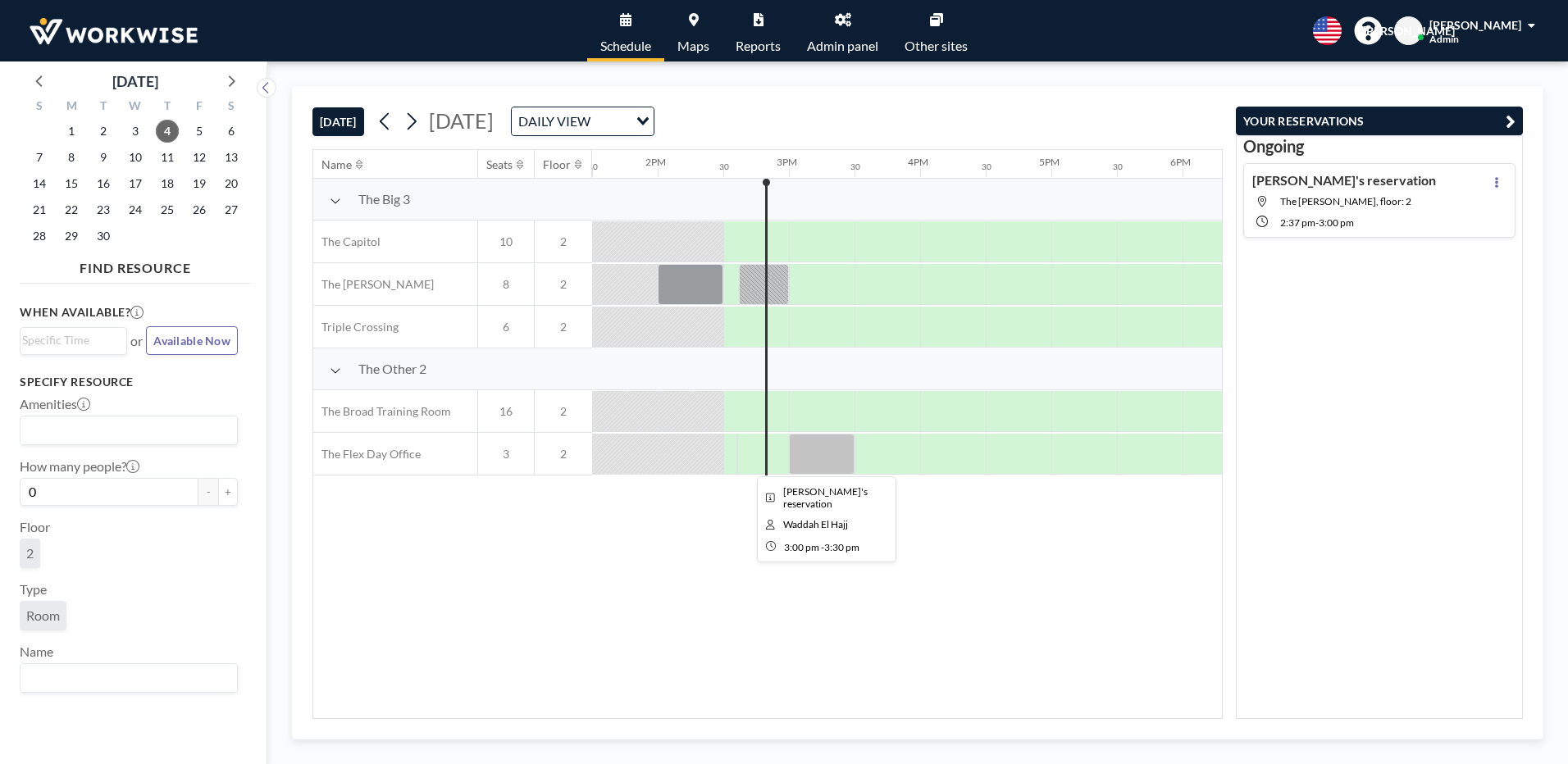
drag, startPoint x: 845, startPoint y: 455, endPoint x: 811, endPoint y: 456, distance: 34.0
click at [811, 456] on div at bounding box center [822, 454] width 65 height 41
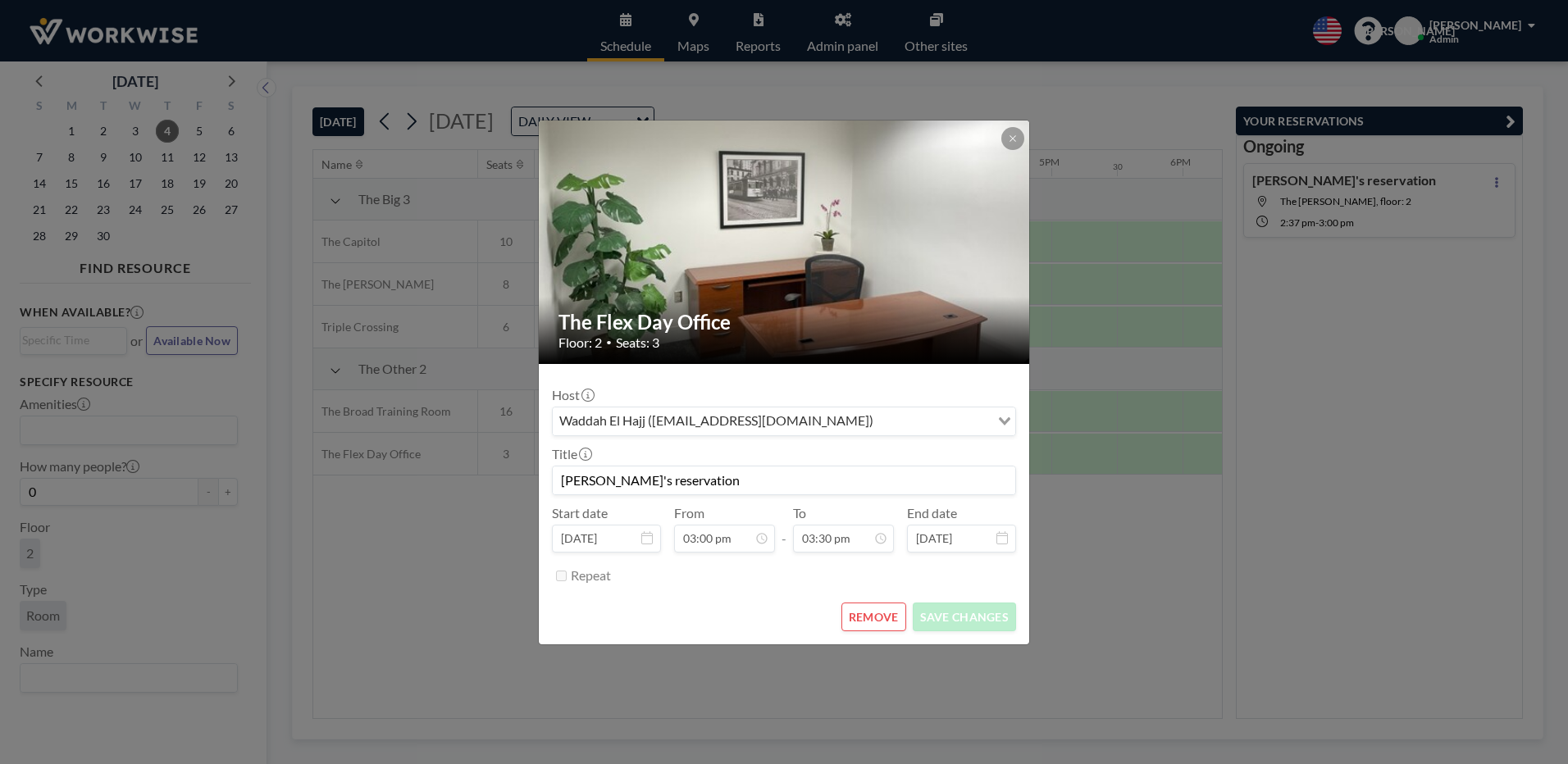
click at [811, 456] on div "Title Waddah's reservation" at bounding box center [784, 470] width 465 height 49
click at [881, 618] on button "REMOVE" at bounding box center [873, 617] width 64 height 29
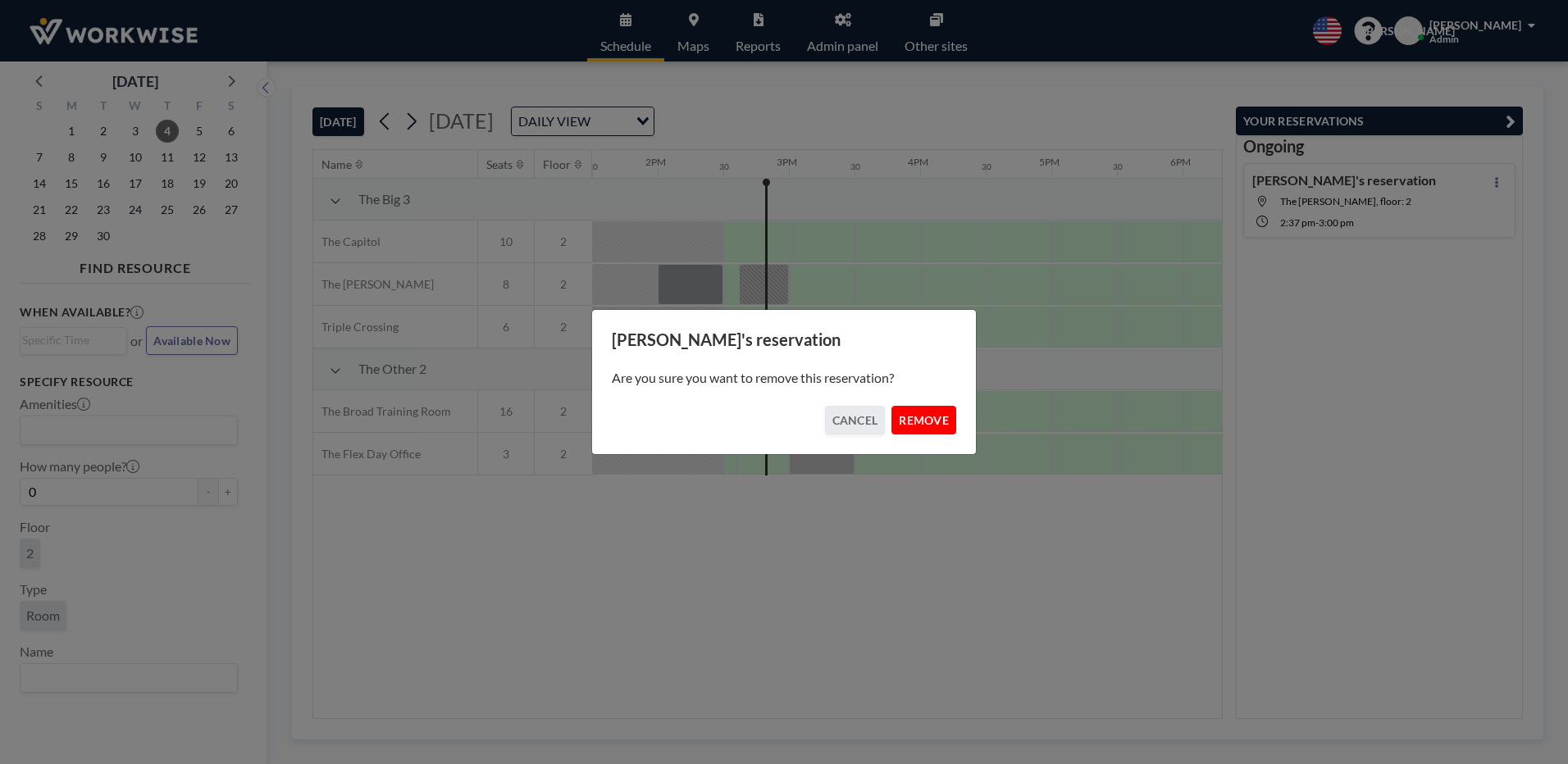
click at [918, 427] on button "REMOVE" at bounding box center [923, 420] width 64 height 29
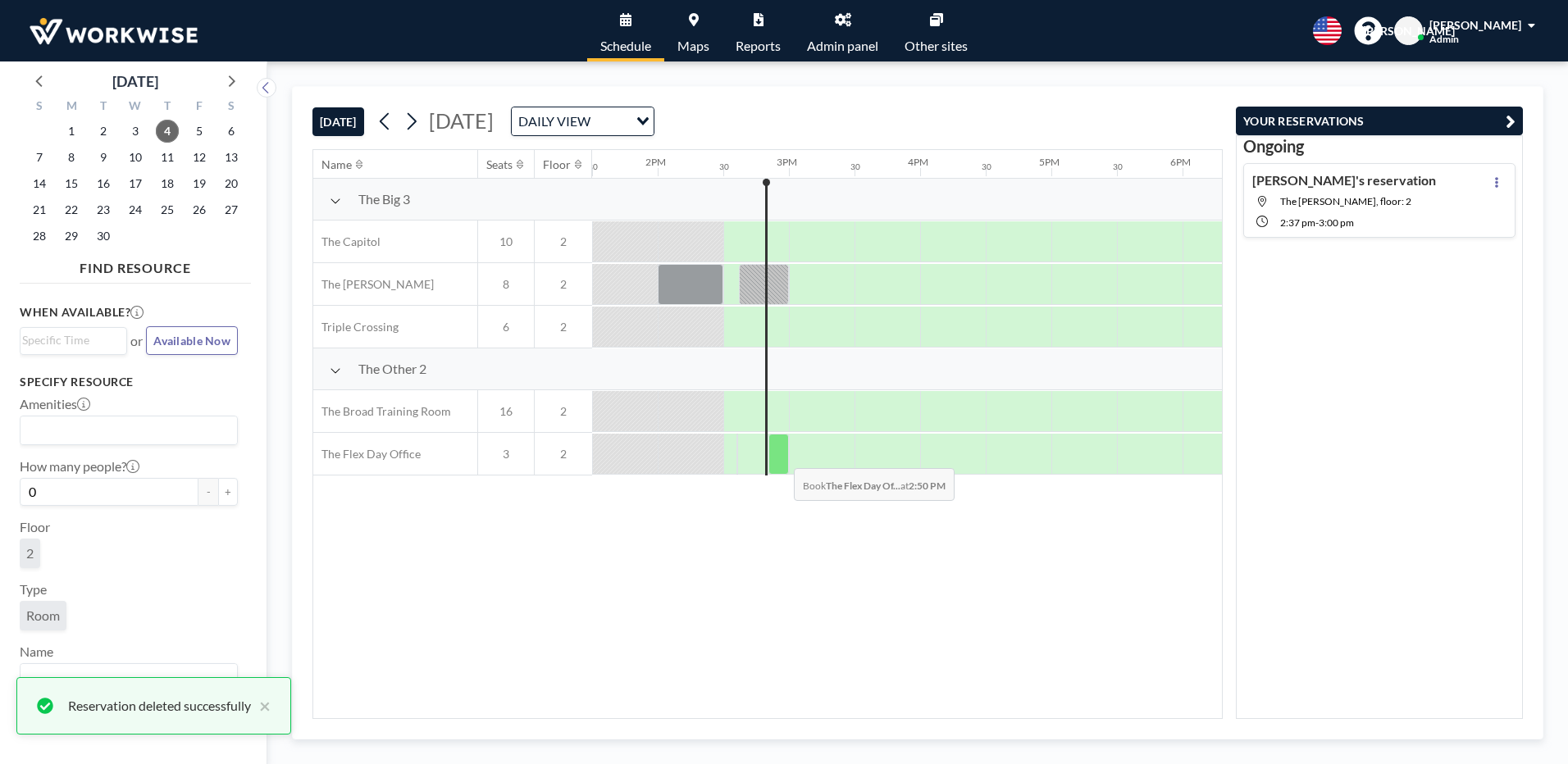
click at [781, 456] on div at bounding box center [779, 454] width 21 height 41
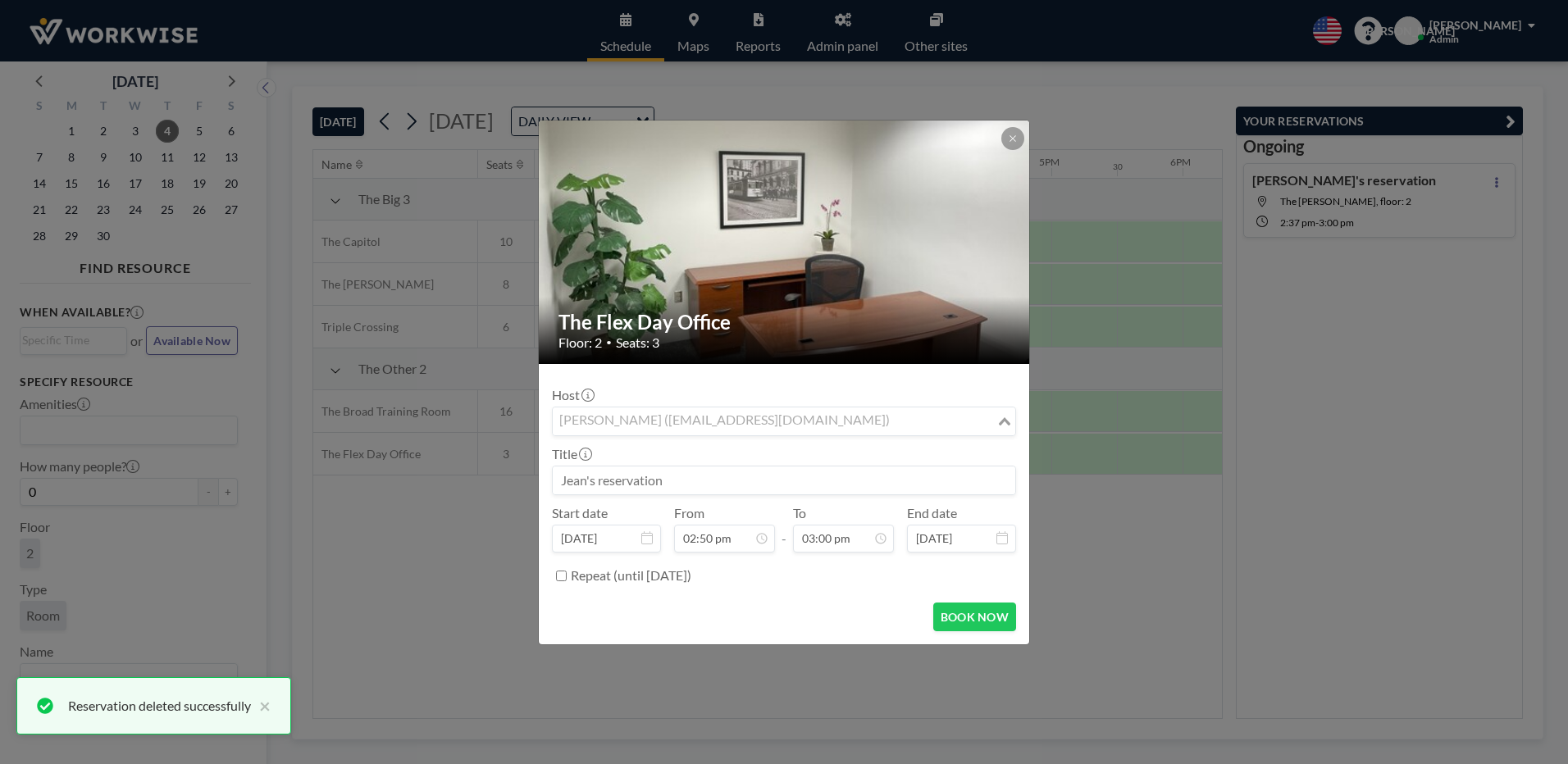
click at [856, 424] on input "Search for option" at bounding box center [774, 421] width 440 height 21
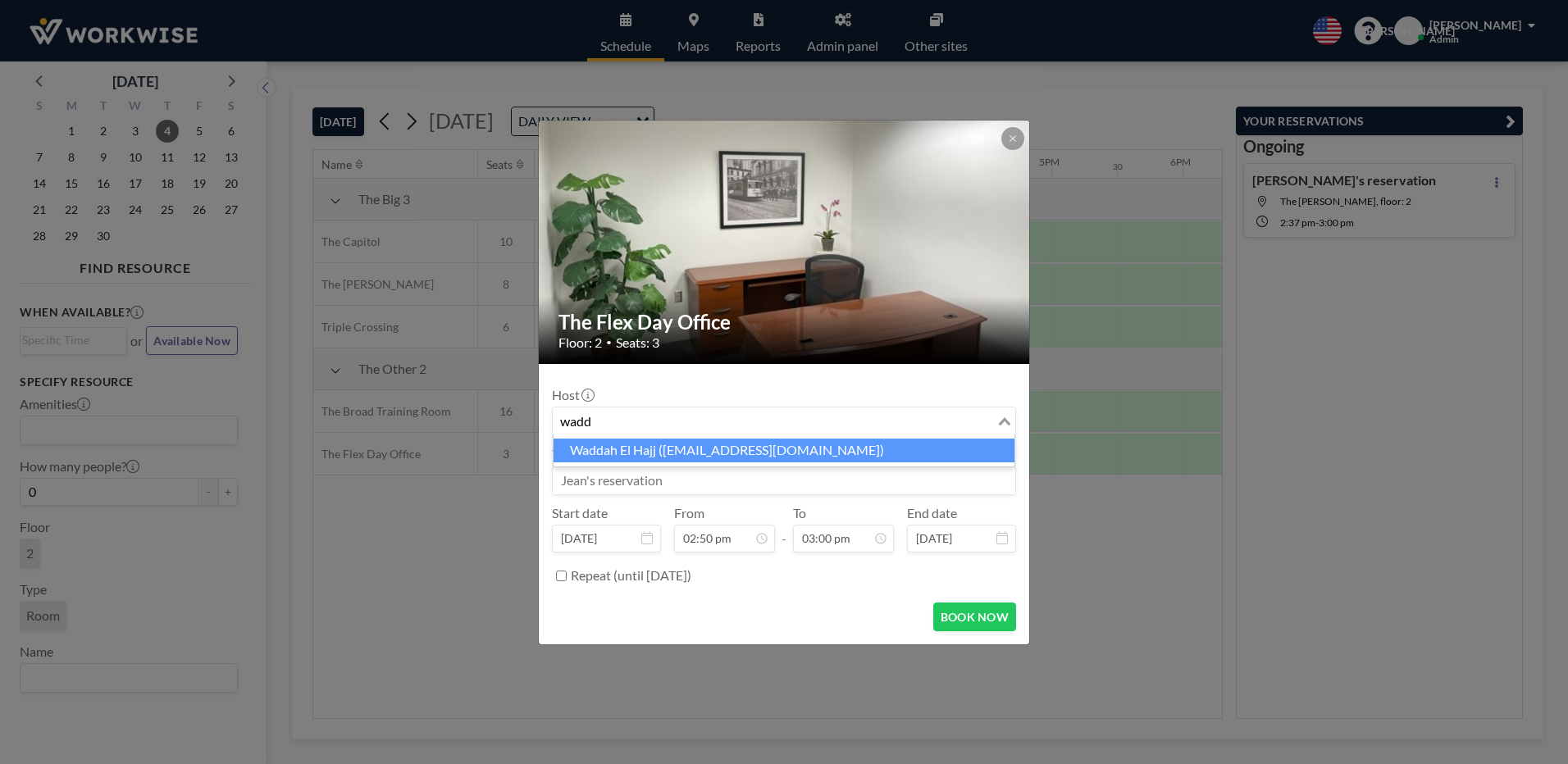
click at [667, 451] on li "Waddah El Hajj (waddah_hajj@hotmail.com)" at bounding box center [784, 450] width 461 height 23
type input "wadd"
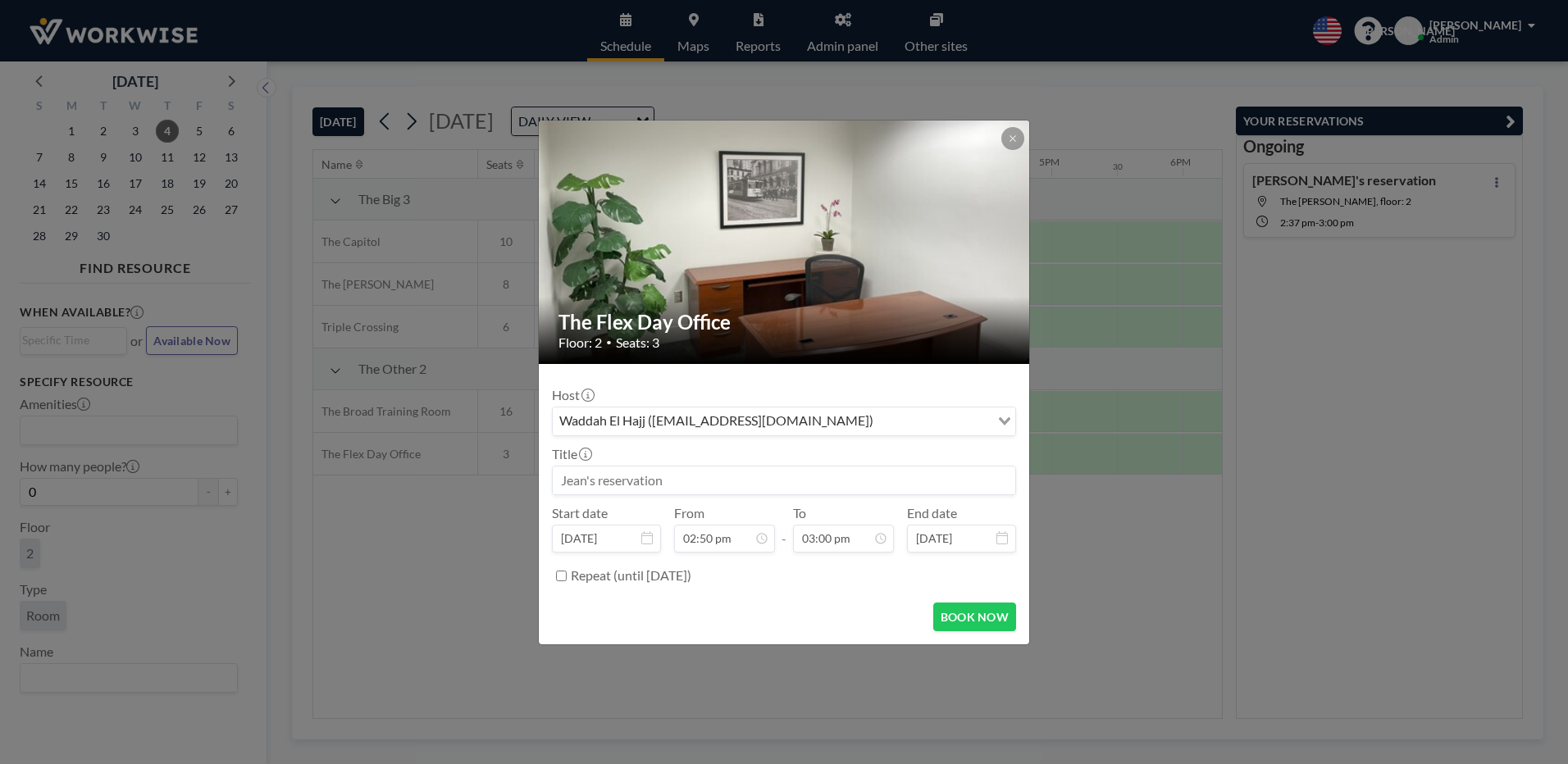
click at [621, 492] on input at bounding box center [784, 480] width 463 height 28
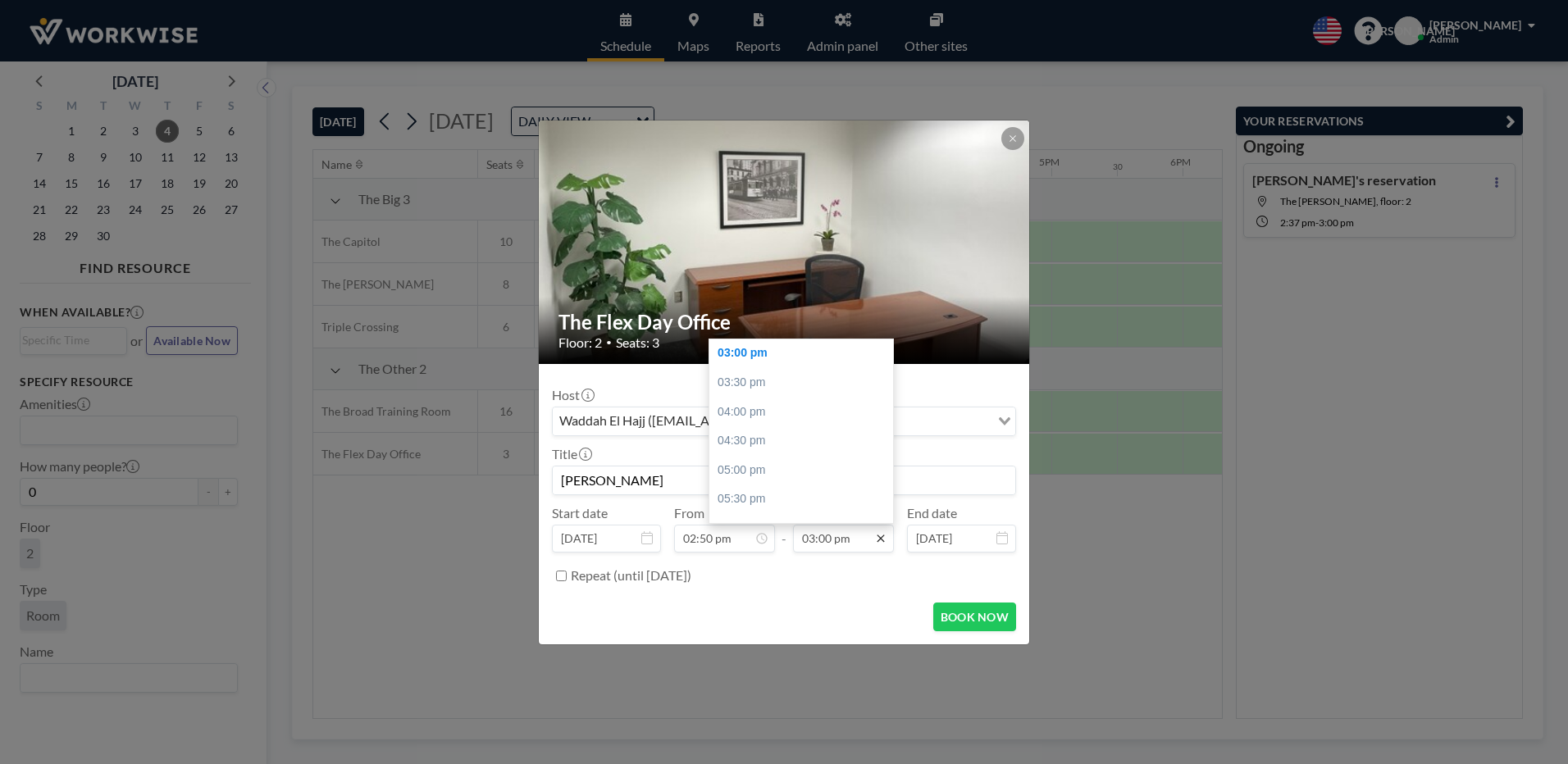
type input "Woody"
click at [879, 537] on icon at bounding box center [881, 539] width 13 height 13
click at [740, 377] on div "03:30 pm" at bounding box center [806, 383] width 192 height 30
type input "03:30 pm"
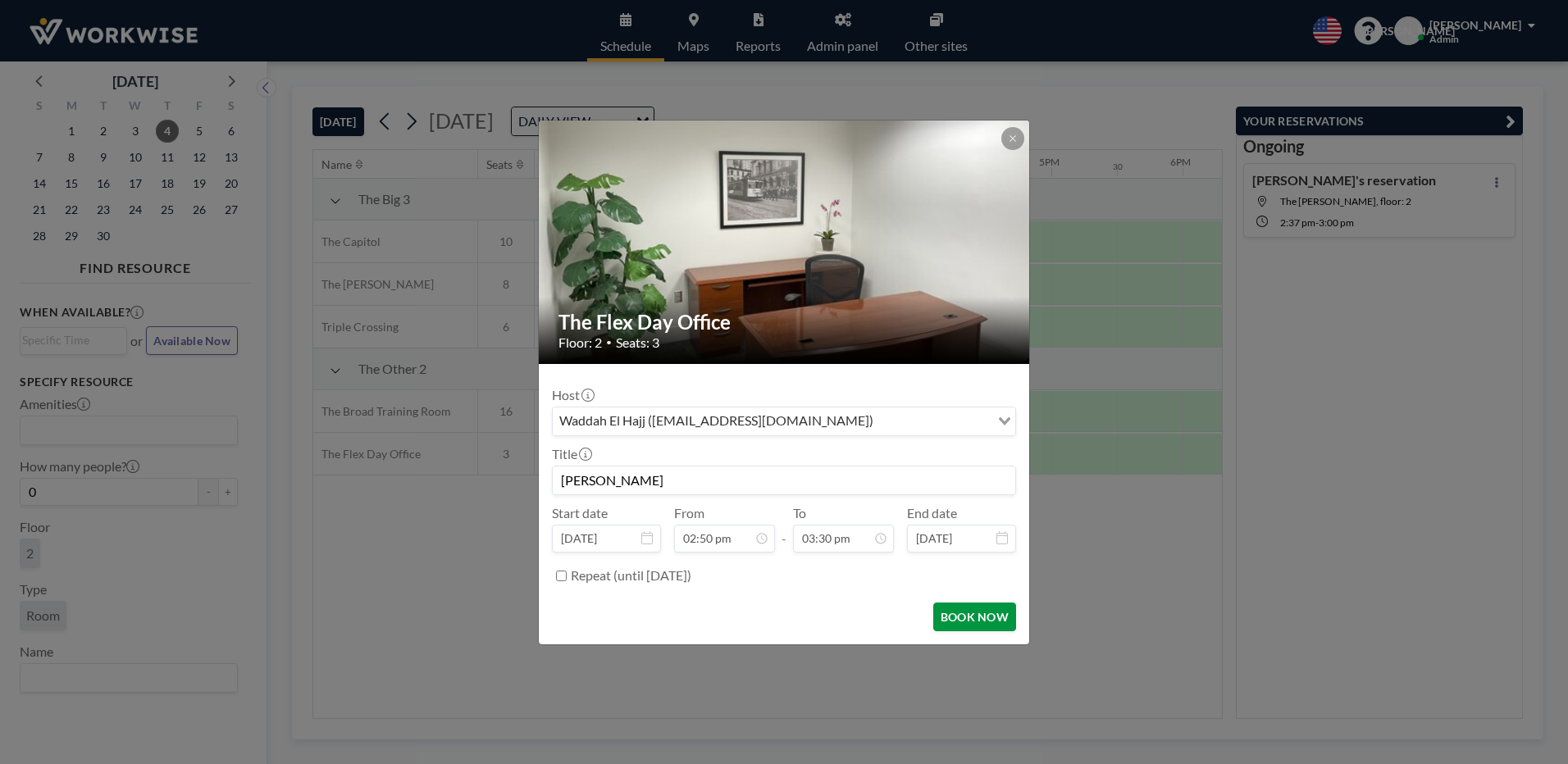
click at [987, 623] on button "BOOK NOW" at bounding box center [975, 617] width 83 height 29
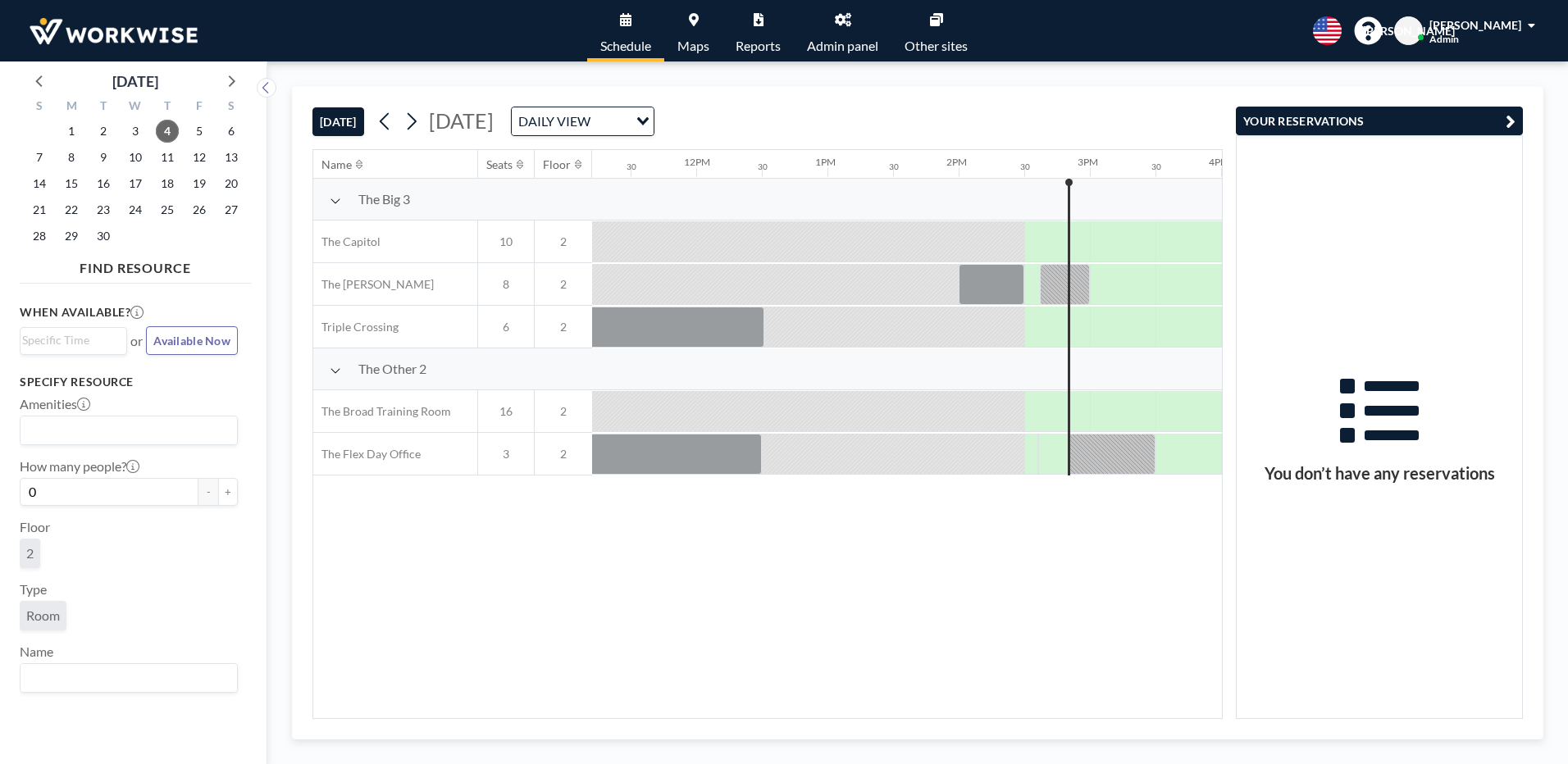
scroll to position [0, 1837]
